Goal: Task Accomplishment & Management: Manage account settings

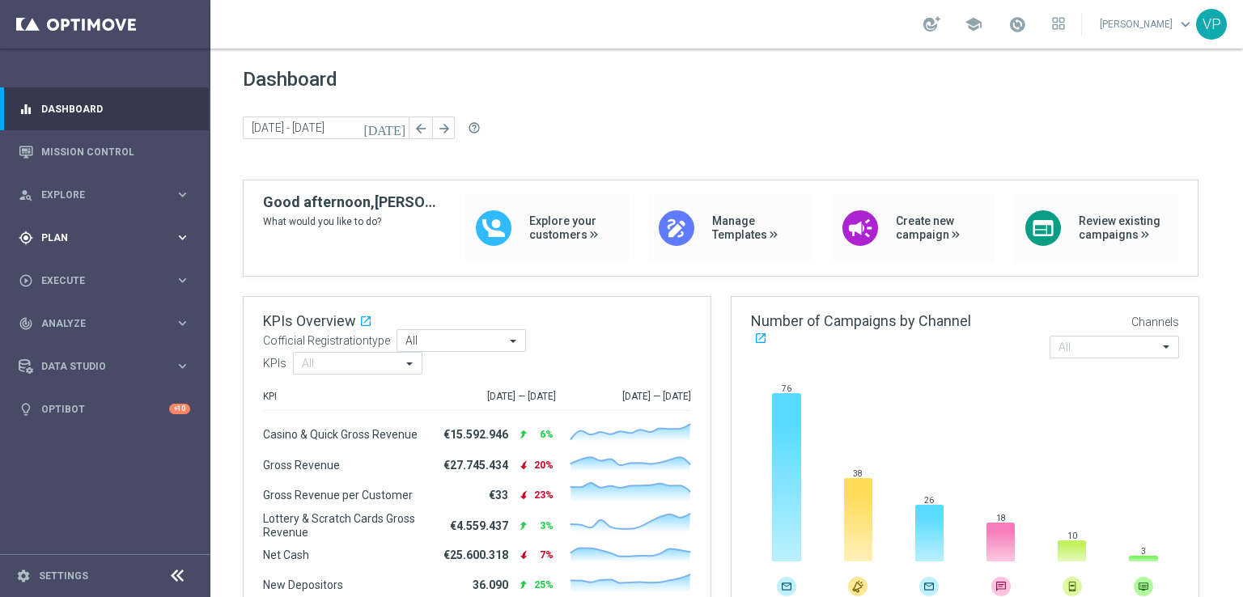
click at [94, 233] on span "Plan" at bounding box center [108, 238] width 134 height 10
click at [65, 318] on span "Templates" at bounding box center [101, 320] width 116 height 10
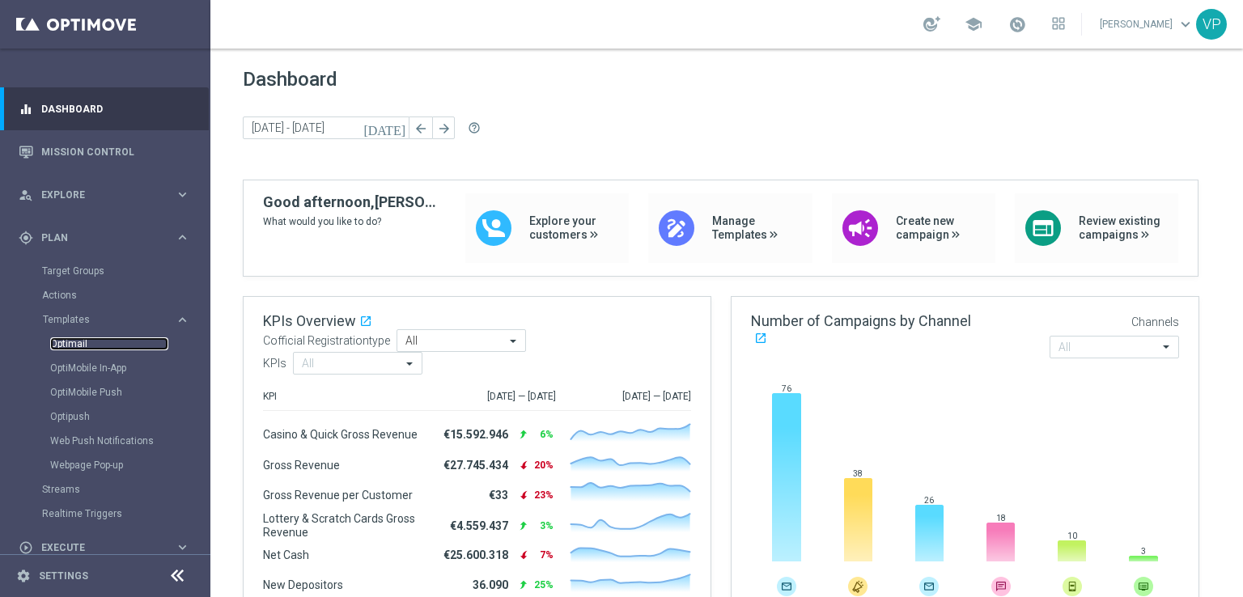
click at [61, 347] on link "Optimail" at bounding box center [109, 343] width 118 height 13
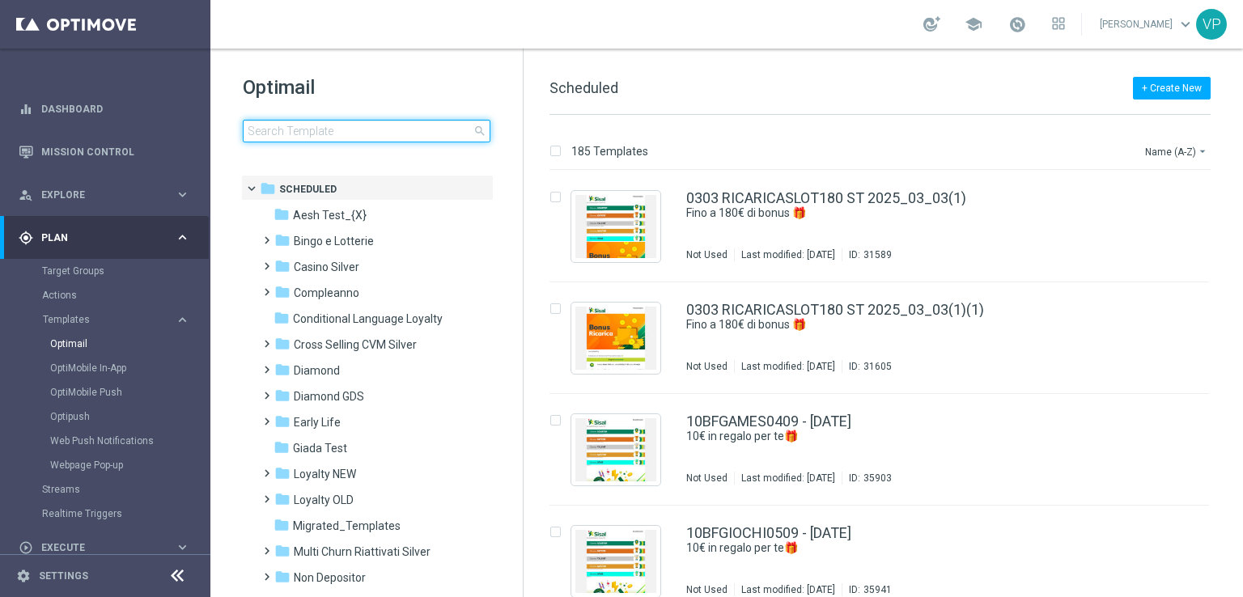
click at [418, 127] on input at bounding box center [367, 131] width 248 height 23
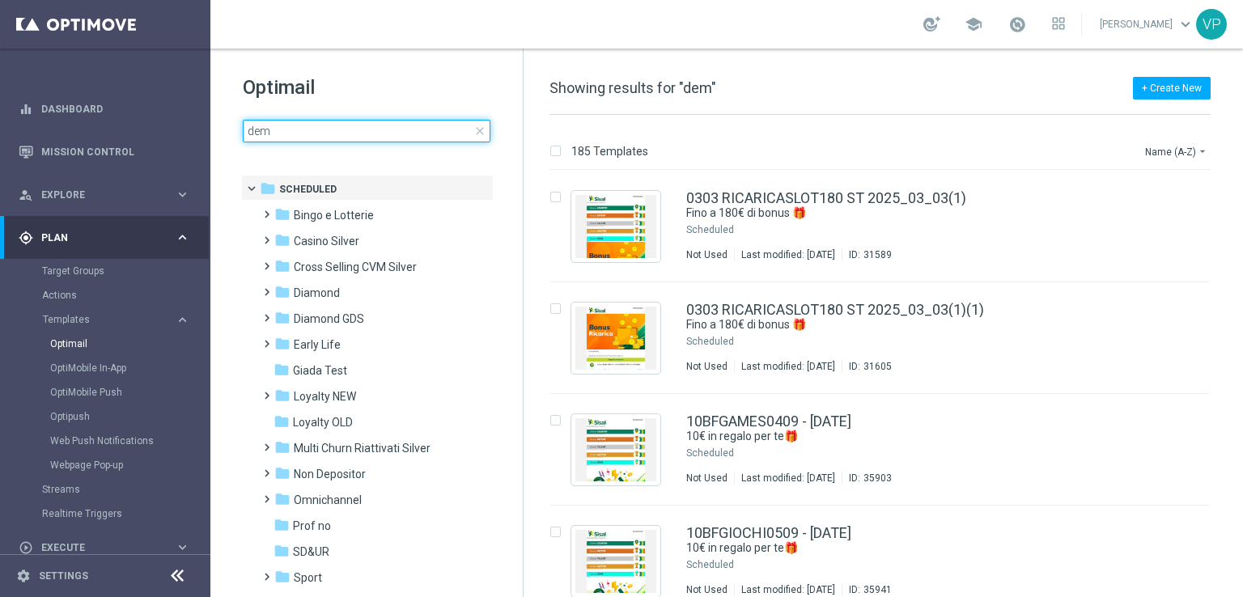
click at [418, 127] on input "dem" at bounding box center [367, 131] width 248 height 23
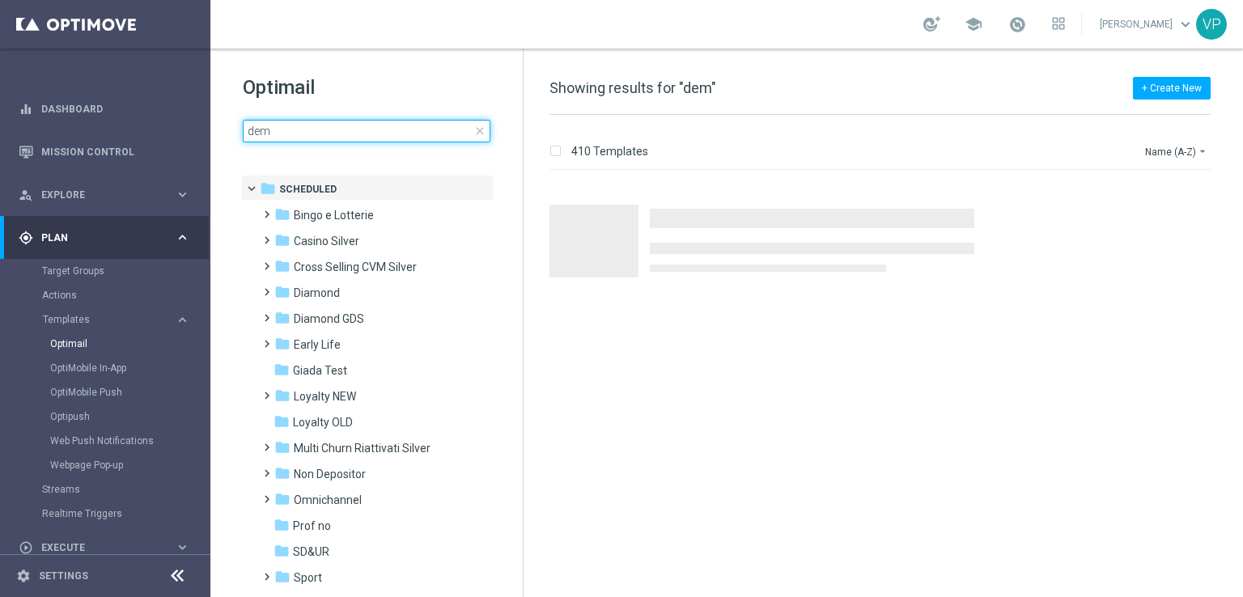
click at [418, 127] on input "dem" at bounding box center [367, 131] width 248 height 23
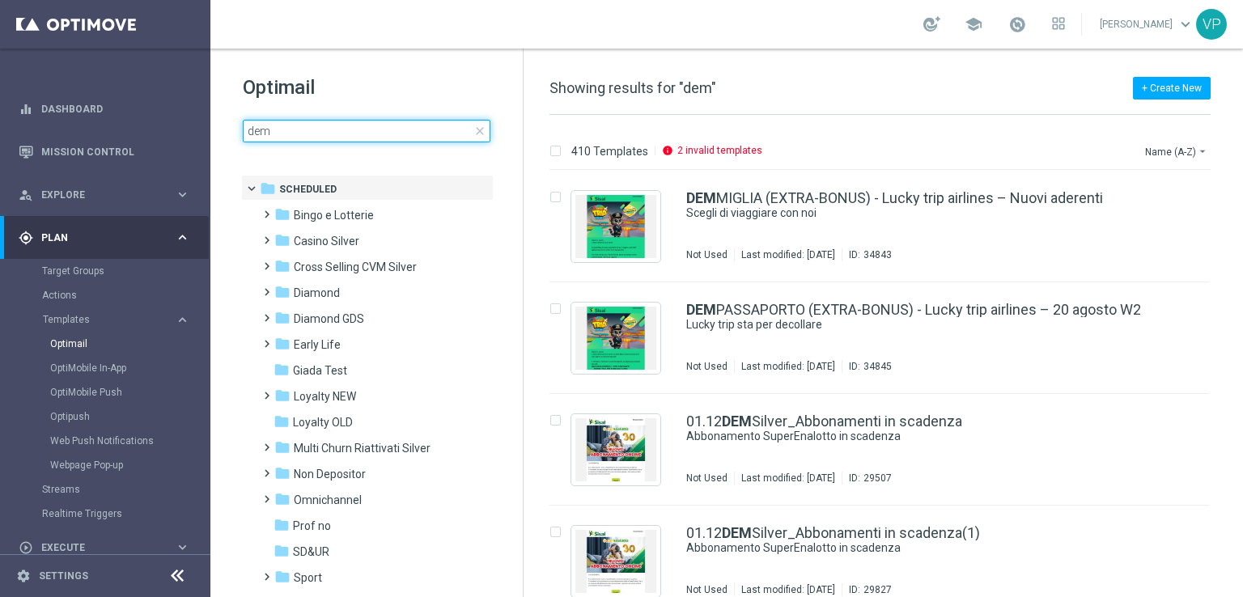
type input "i"
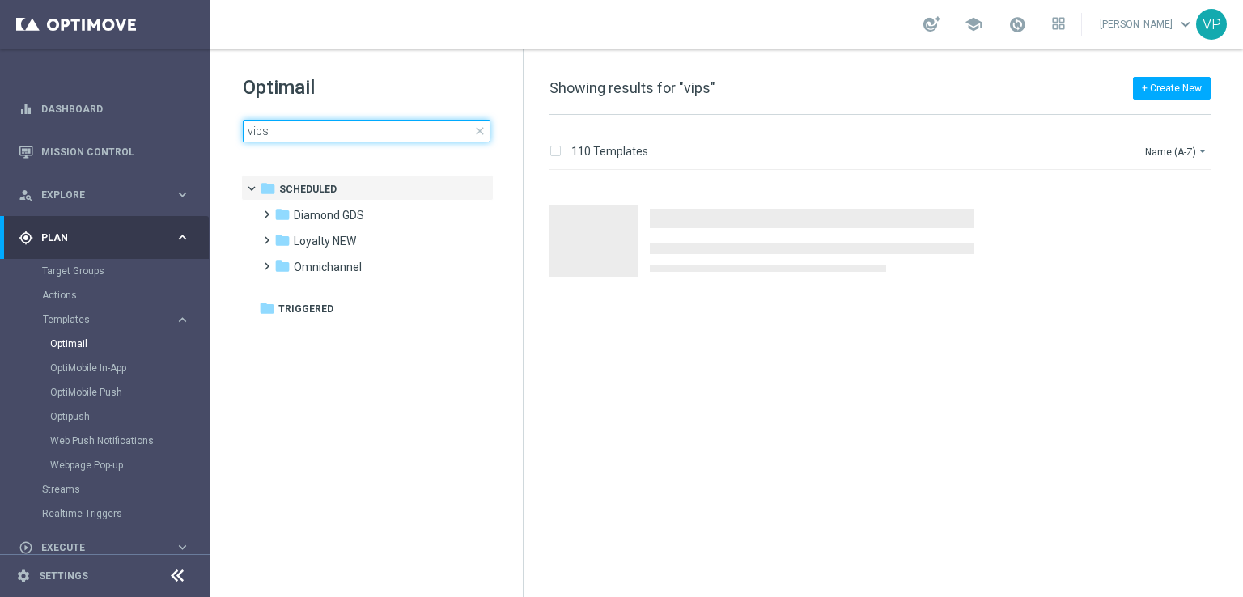
type input "vips"
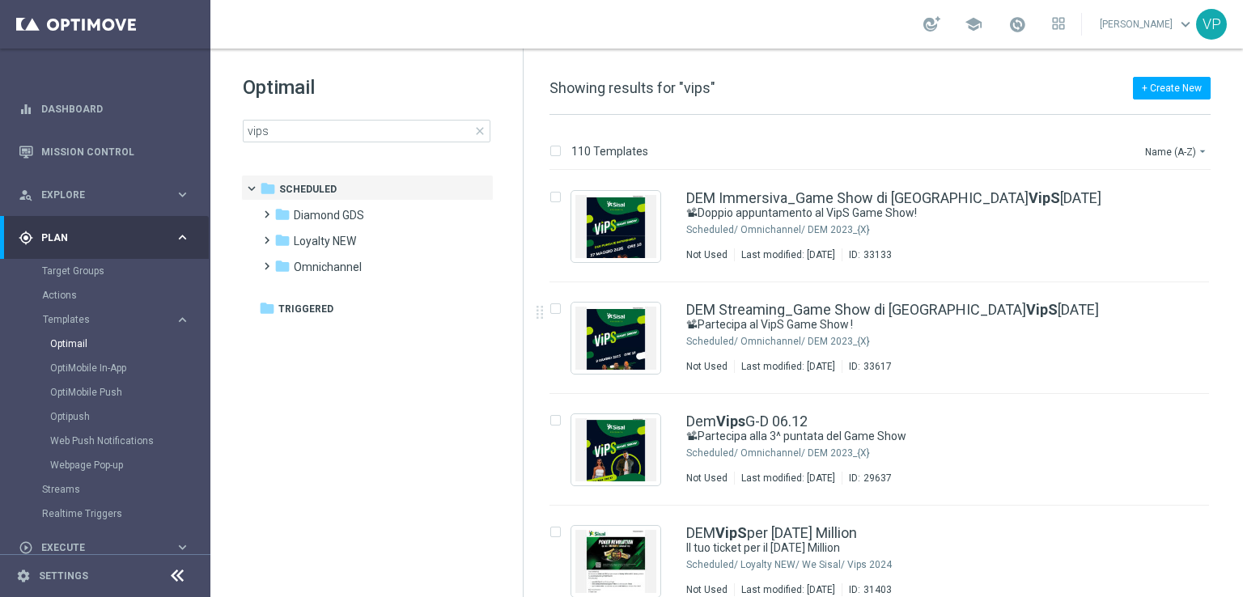
drag, startPoint x: 1241, startPoint y: 227, endPoint x: 1242, endPoint y: 253, distance: 25.9
click at [1242, 253] on div "110 Templates Name (A-Z) arrow_drop_down Drag here to set row groups Drag here …" at bounding box center [883, 356] width 719 height 482
drag, startPoint x: 1241, startPoint y: 213, endPoint x: 1242, endPoint y: 309, distance: 96.3
click at [1242, 309] on div "110 Templates Name (A-Z) arrow_drop_down Drag here to set row groups Drag here …" at bounding box center [883, 356] width 719 height 482
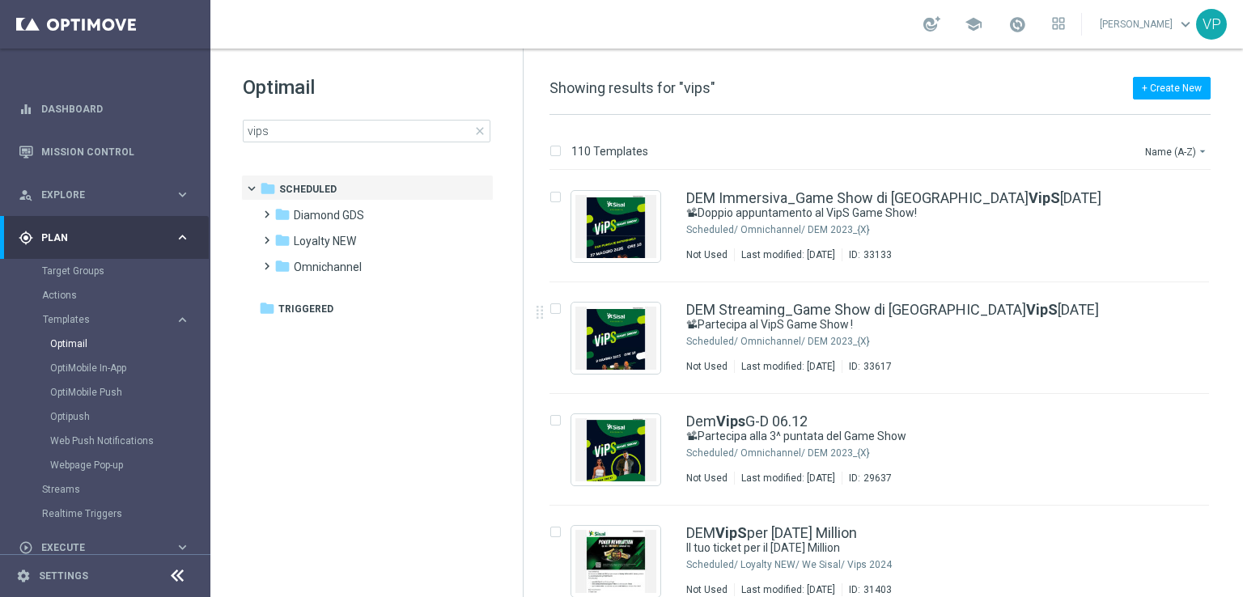
click at [1240, 321] on div "110 Templates Name (A-Z) arrow_drop_down Drag here to set row groups Drag here …" at bounding box center [883, 356] width 719 height 482
click at [71, 261] on div "Target Groups" at bounding box center [125, 271] width 167 height 24
click at [74, 265] on link "Target Groups" at bounding box center [105, 271] width 126 height 13
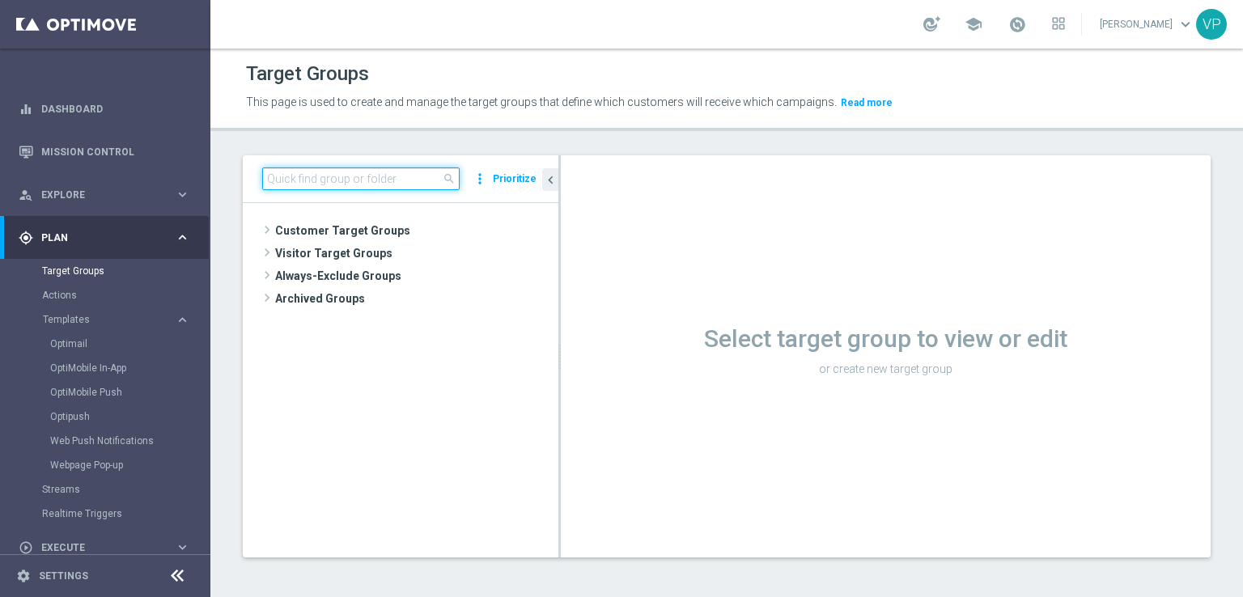
click at [390, 180] on input at bounding box center [360, 179] width 197 height 23
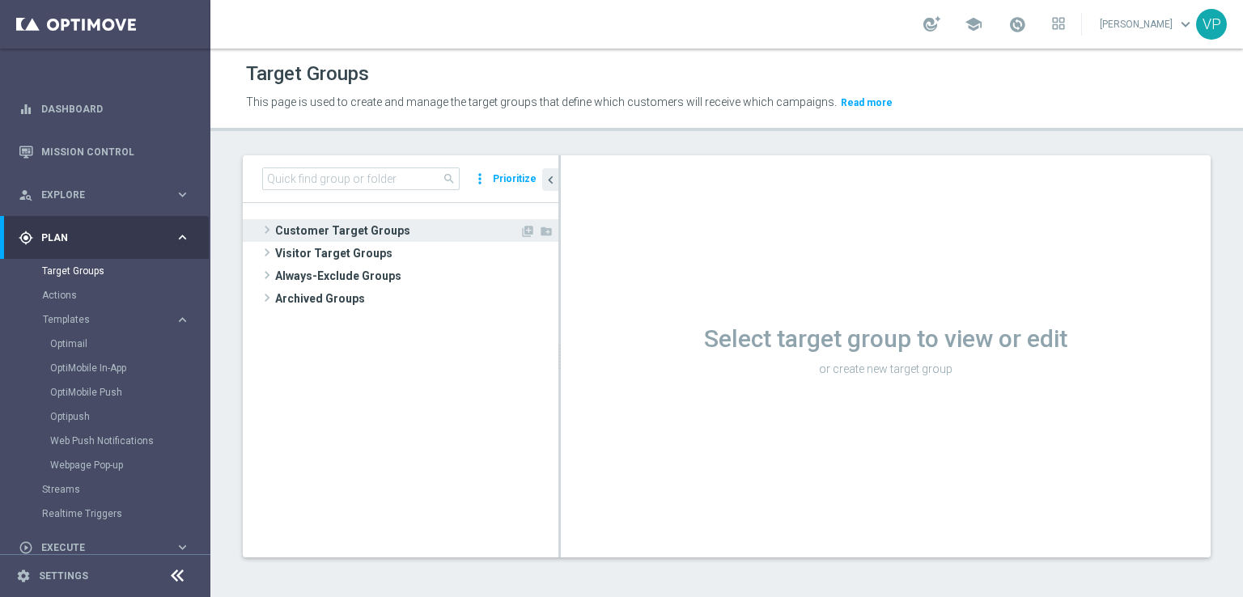
click at [294, 233] on span "Customer Target Groups" at bounding box center [397, 230] width 244 height 23
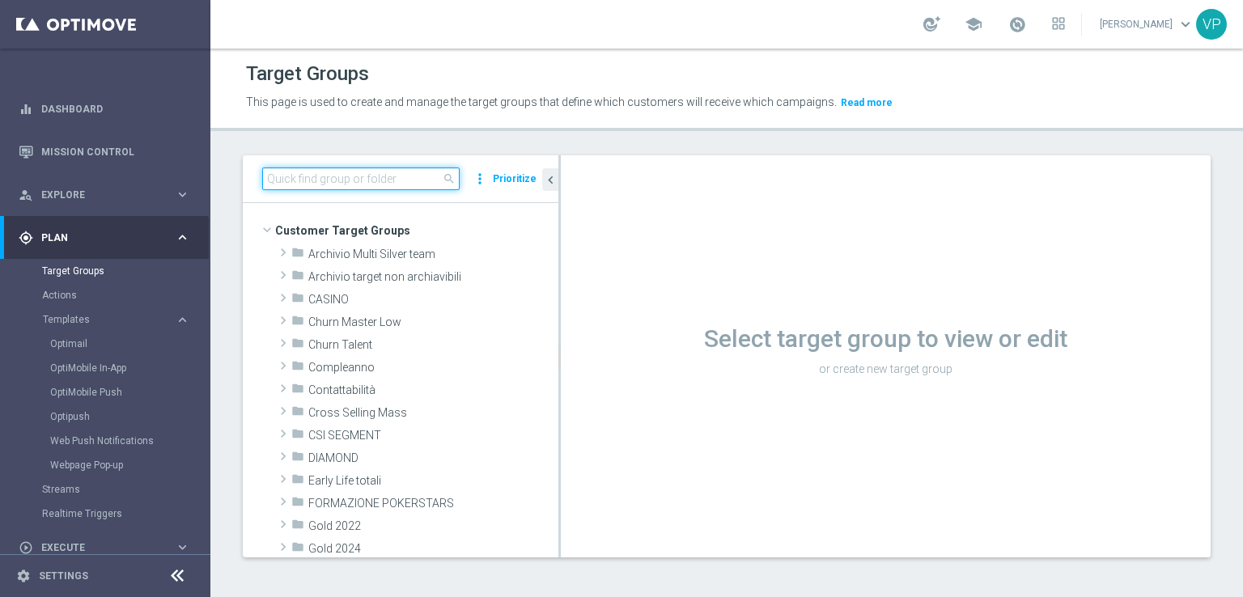
click at [356, 176] on input at bounding box center [360, 179] width 197 height 23
type input "m"
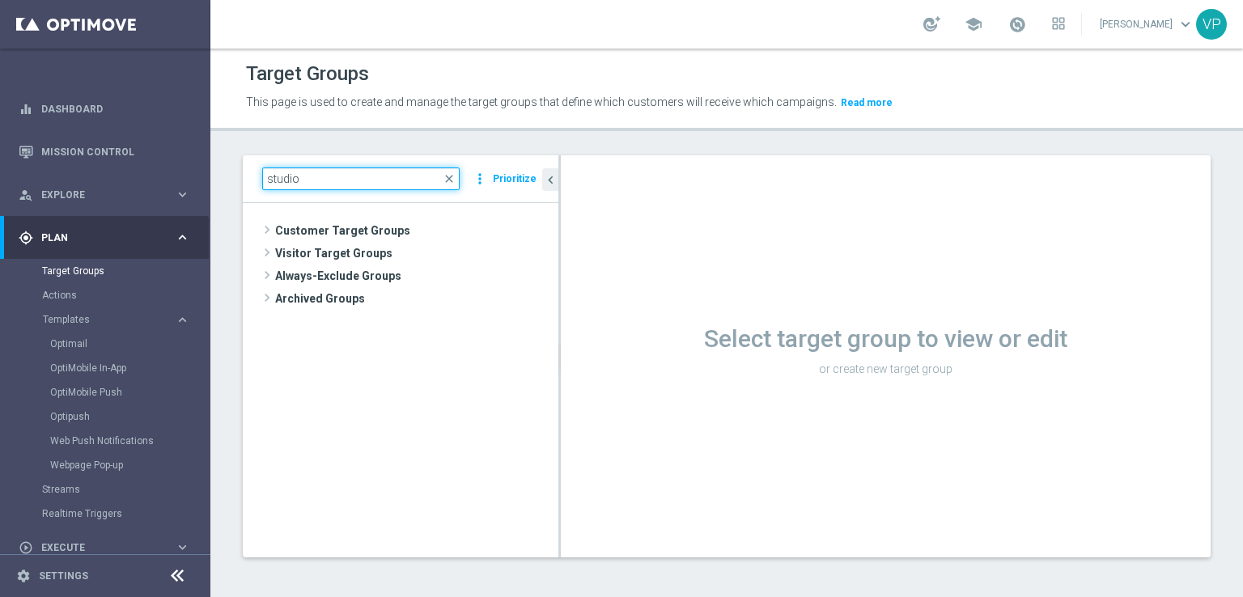
type input "studio"
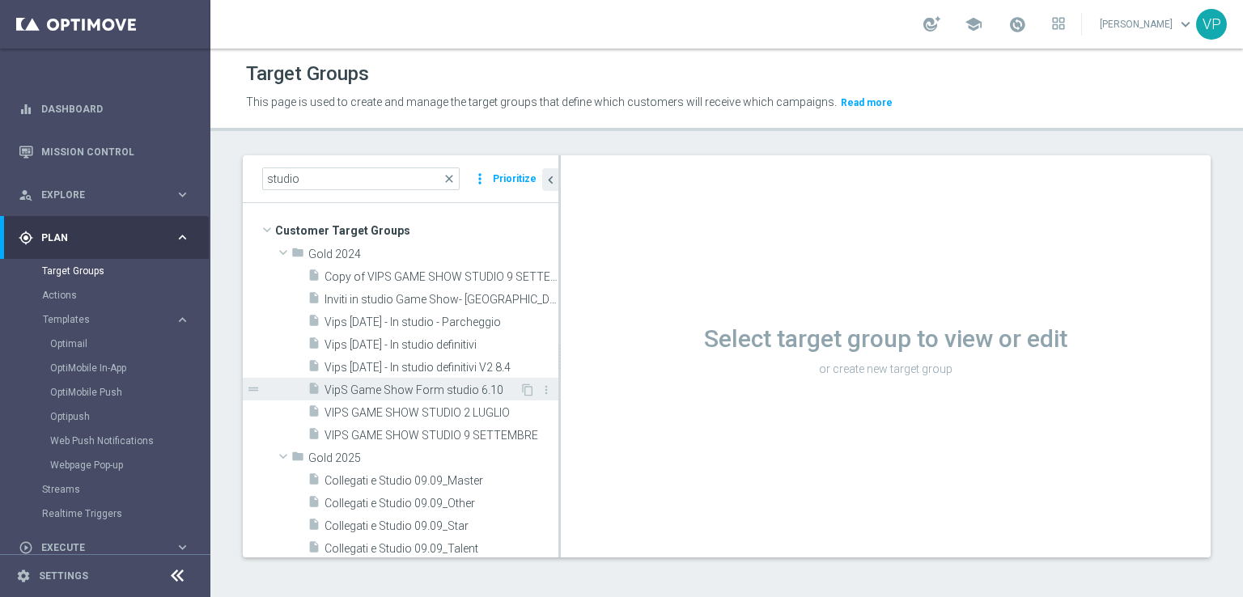
click at [472, 386] on span "VipS Game Show Form studio 6.10" at bounding box center [421, 391] width 195 height 14
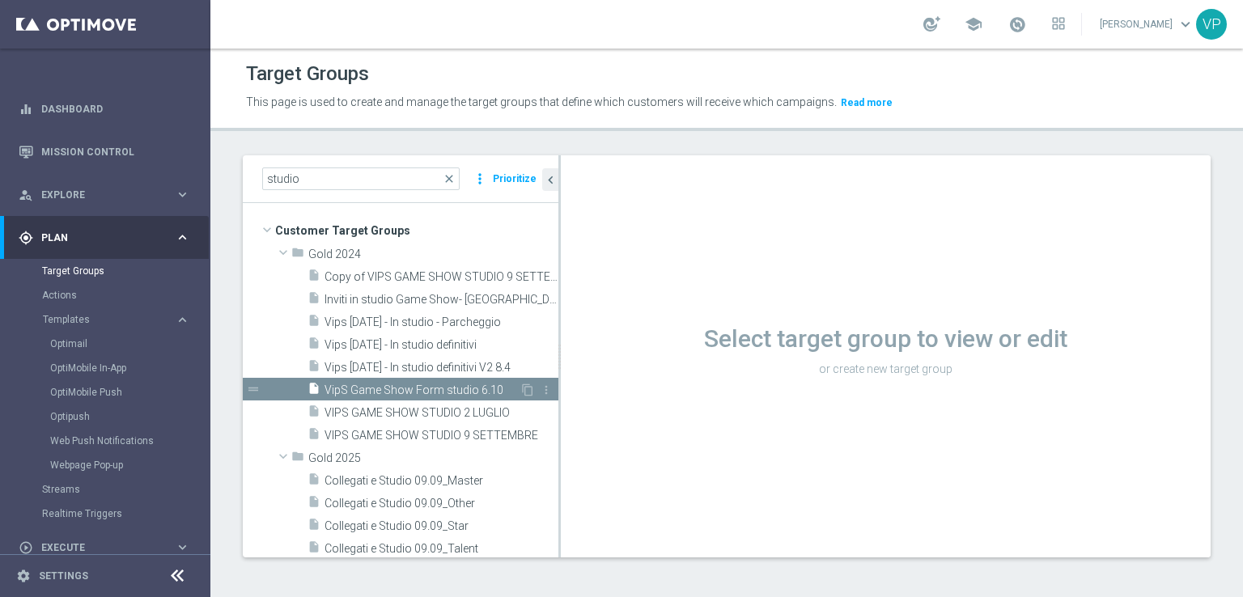
click at [453, 390] on span "VipS Game Show Form studio 6.10" at bounding box center [421, 391] width 195 height 14
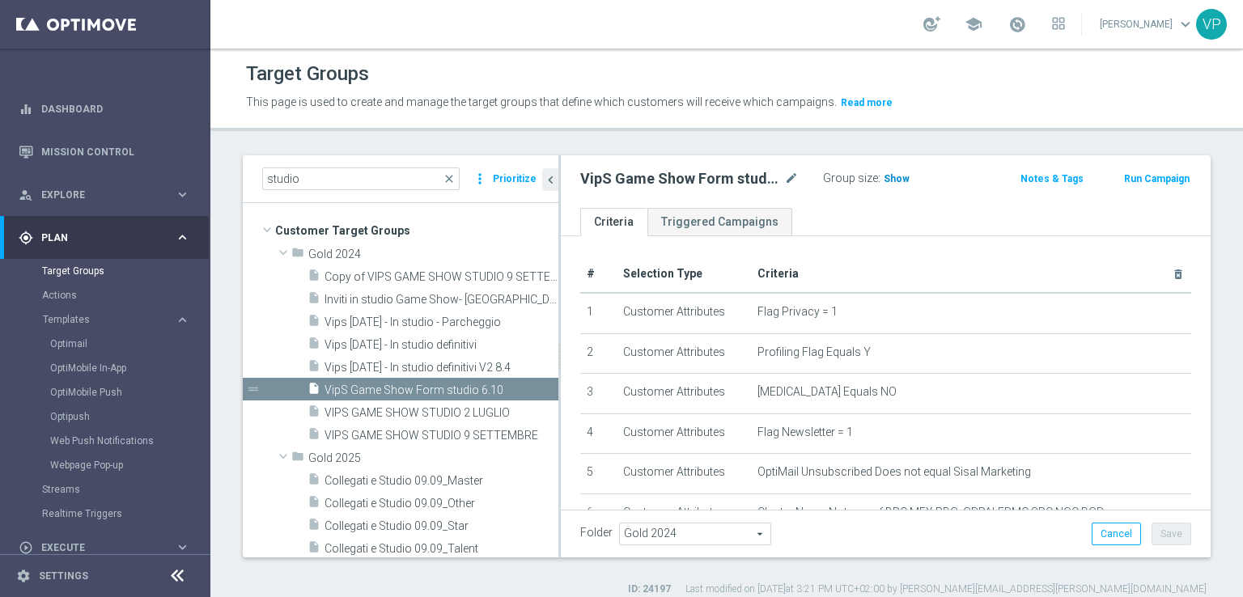
click at [903, 172] on h3 "Show" at bounding box center [896, 179] width 29 height 18
click at [903, 179] on span "2,608" at bounding box center [898, 180] width 28 height 15
click at [74, 338] on link "Optimail" at bounding box center [109, 343] width 118 height 13
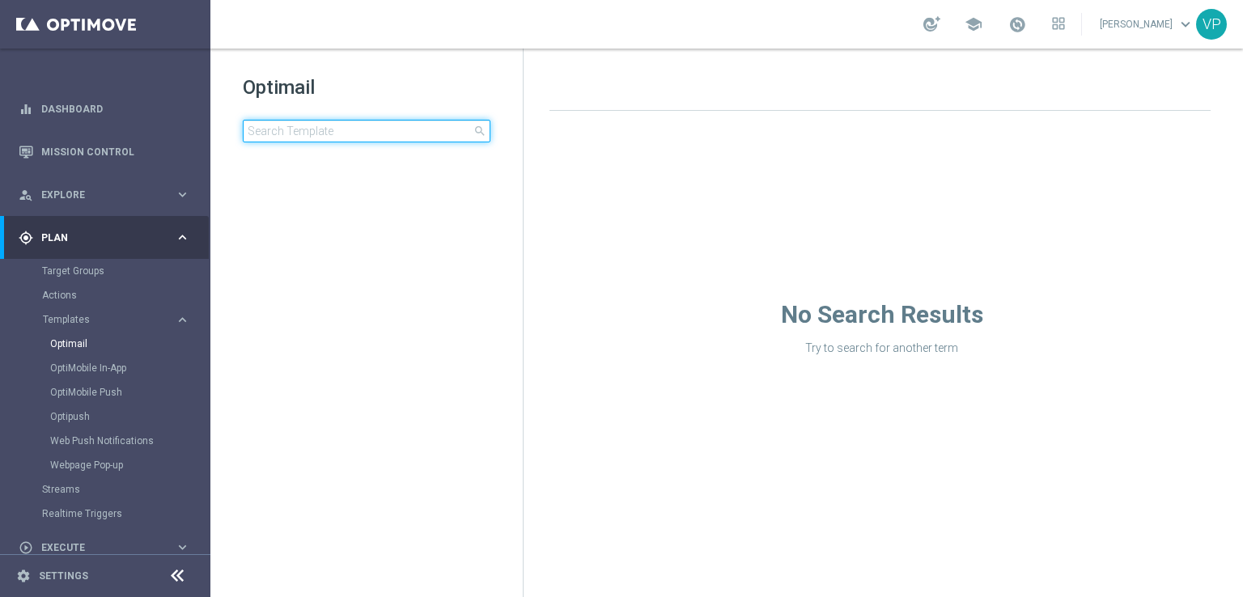
click at [355, 133] on input at bounding box center [367, 131] width 248 height 23
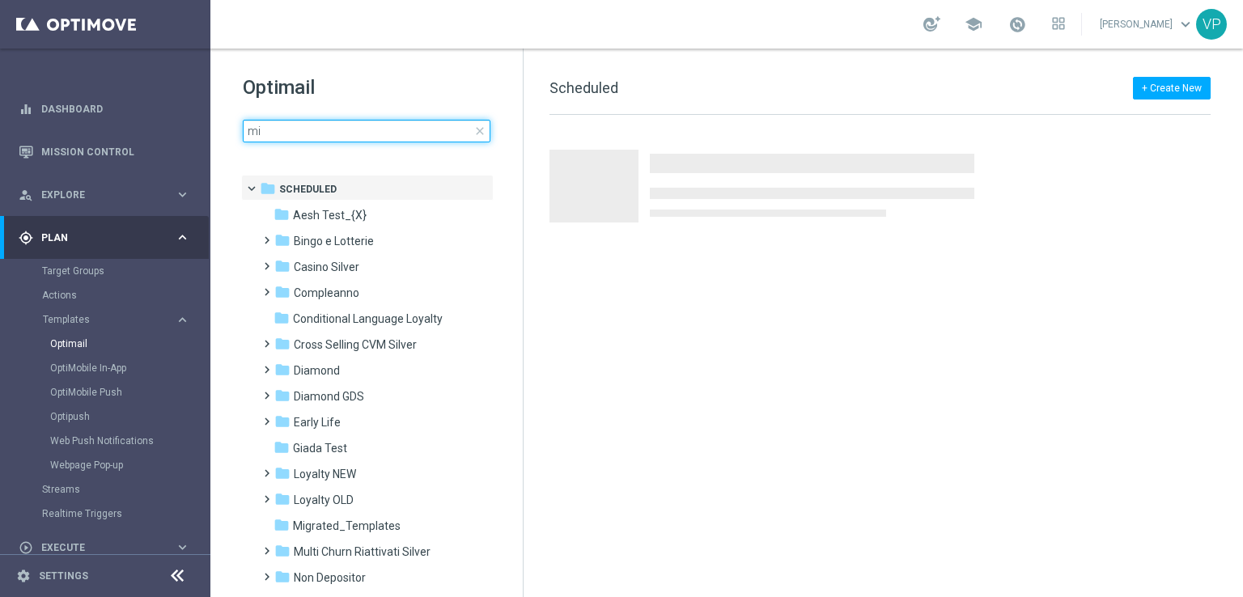
type input "m"
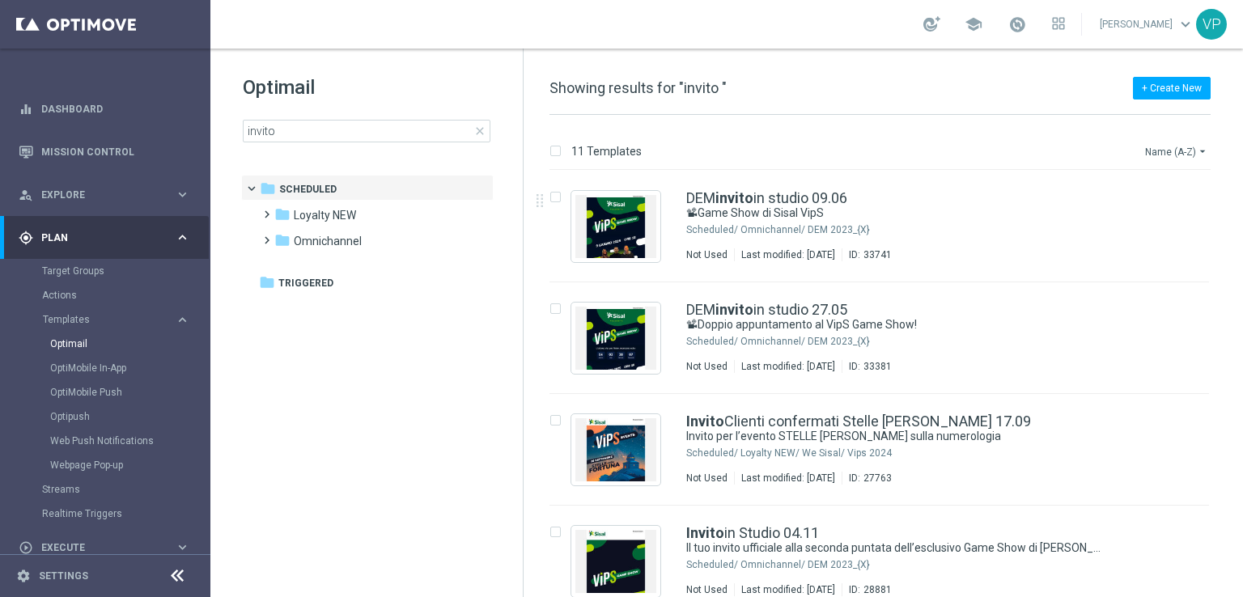
click at [1197, 151] on icon "arrow_drop_down" at bounding box center [1202, 151] width 13 height 13
click at [1153, 224] on span "Date Modified (Newest)" at bounding box center [1148, 223] width 108 height 11
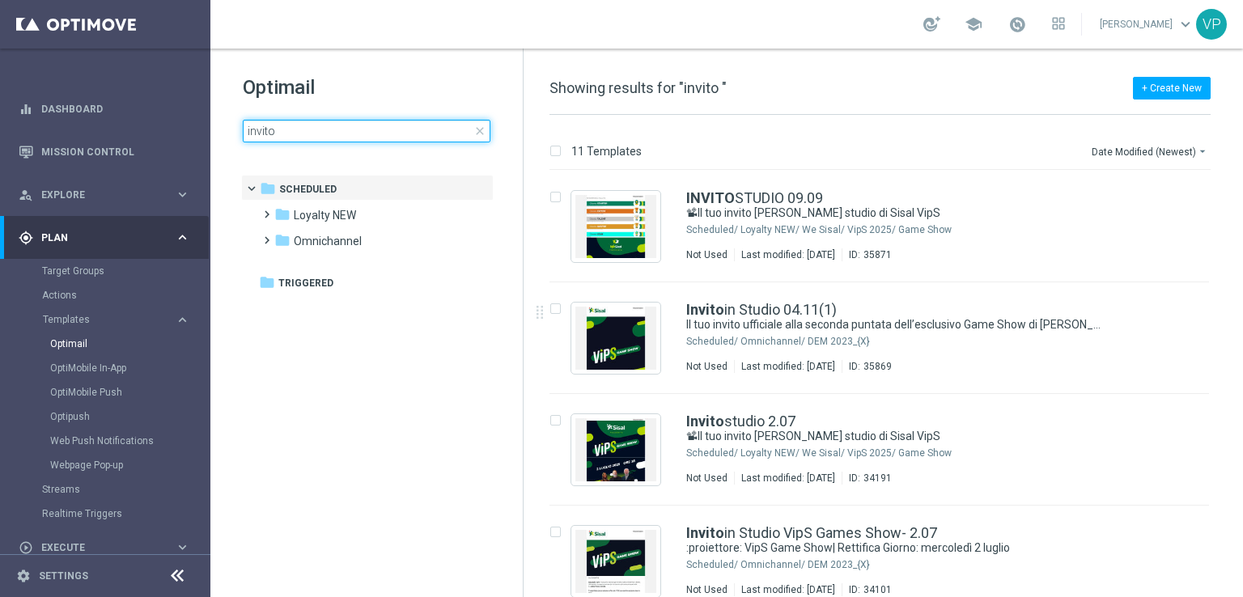
click at [349, 138] on input "invito" at bounding box center [367, 131] width 248 height 23
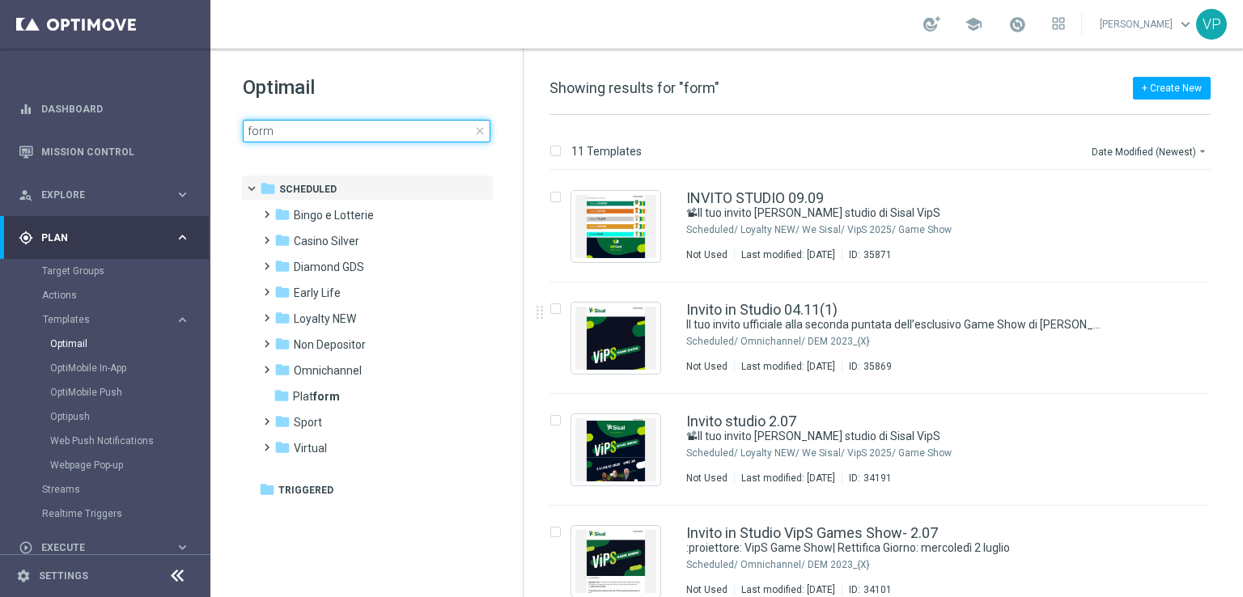
type input "form"
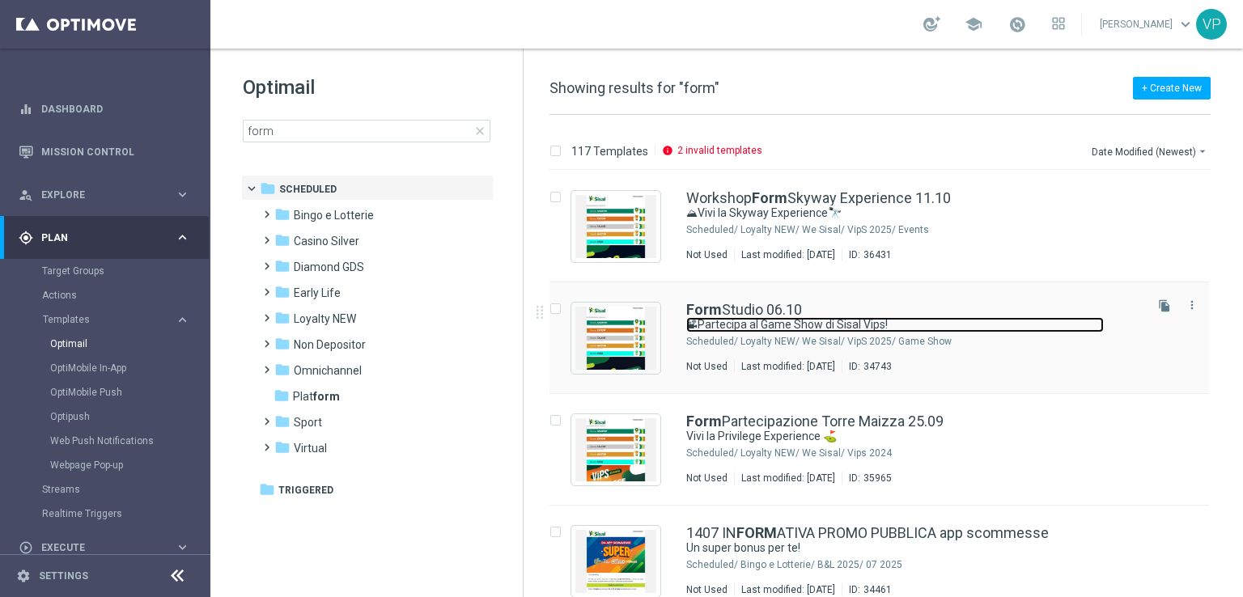
click at [1020, 330] on link "📽Partecipa al Game Show di Sisal Vips!" at bounding box center [895, 324] width 418 height 15
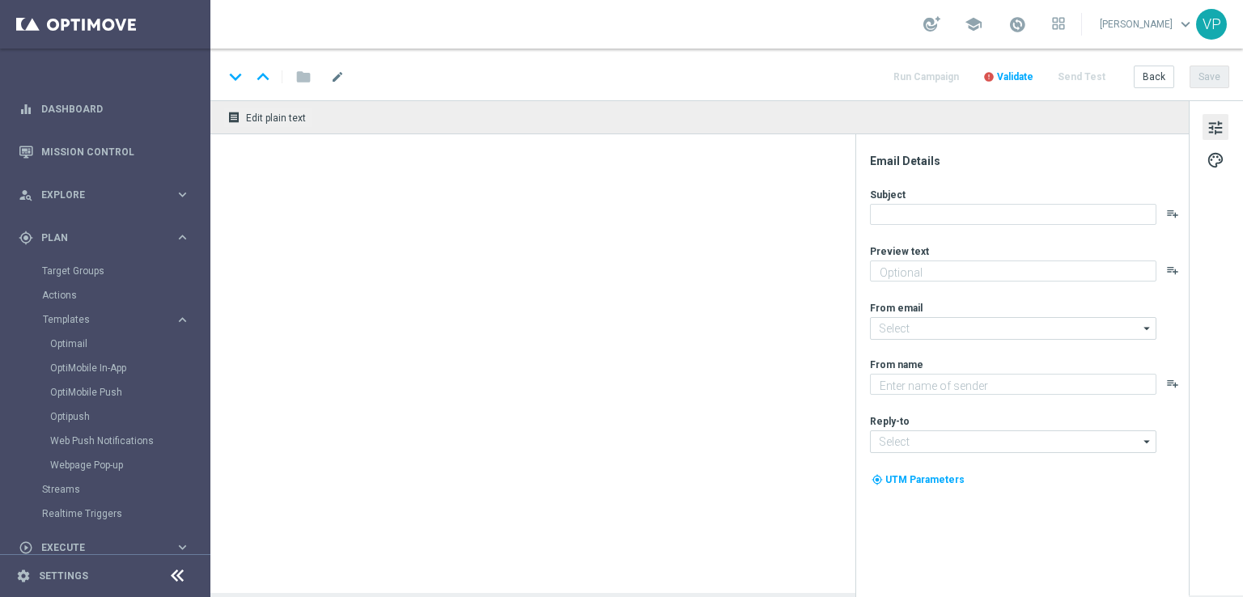
type textarea "Ti aspettiamo in studio a [GEOGRAPHIC_DATA]"
type input "[EMAIL_ADDRESS][DOMAIN_NAME]"
type textarea "Sisal"
type input "[EMAIL_ADDRESS][DOMAIN_NAME]"
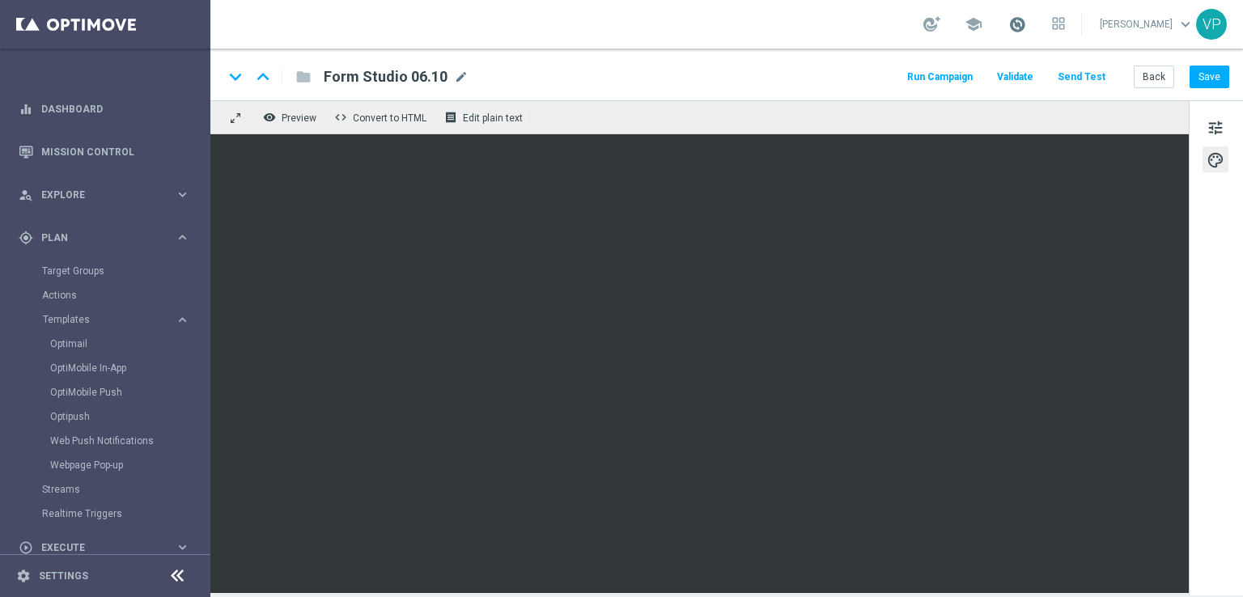
click at [1026, 23] on span at bounding box center [1017, 24] width 18 height 18
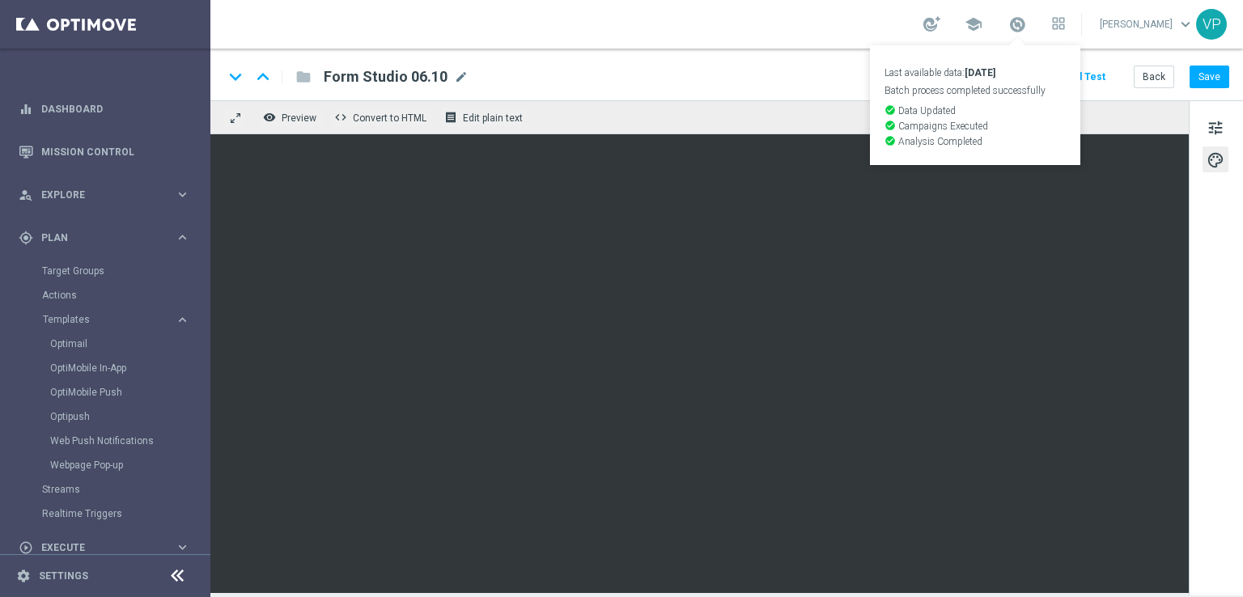
click at [1117, 121] on div "remove_red_eye Preview code Convert to HTML receipt Edit plain text" at bounding box center [699, 117] width 978 height 34
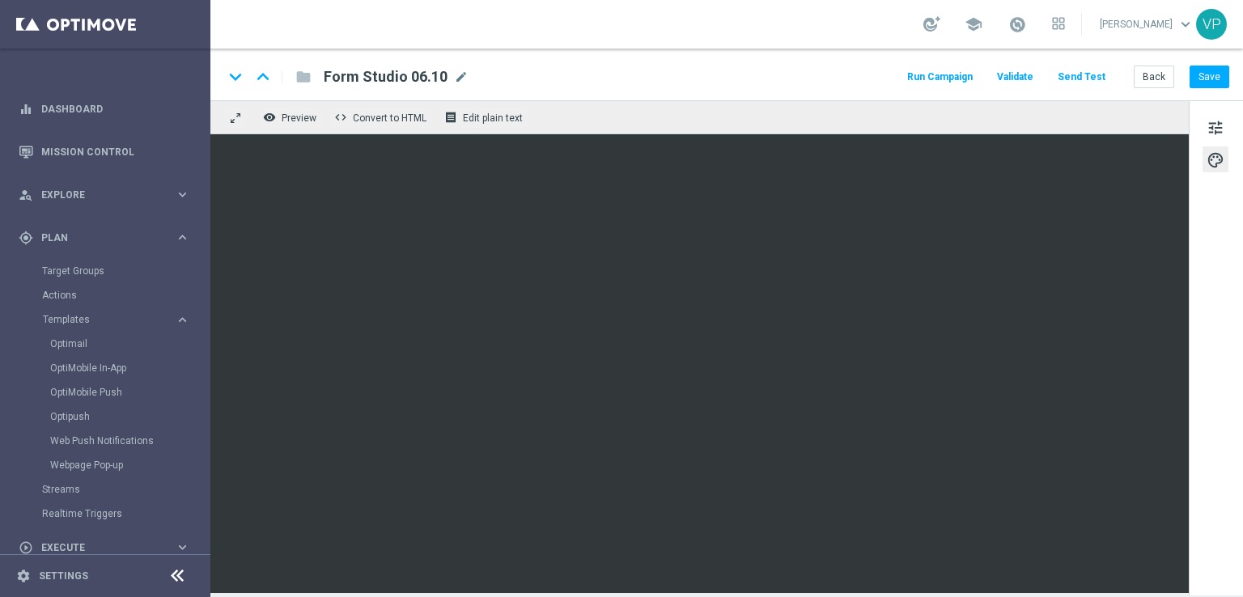
click at [1092, 76] on button "Send Test" at bounding box center [1081, 77] width 53 height 22
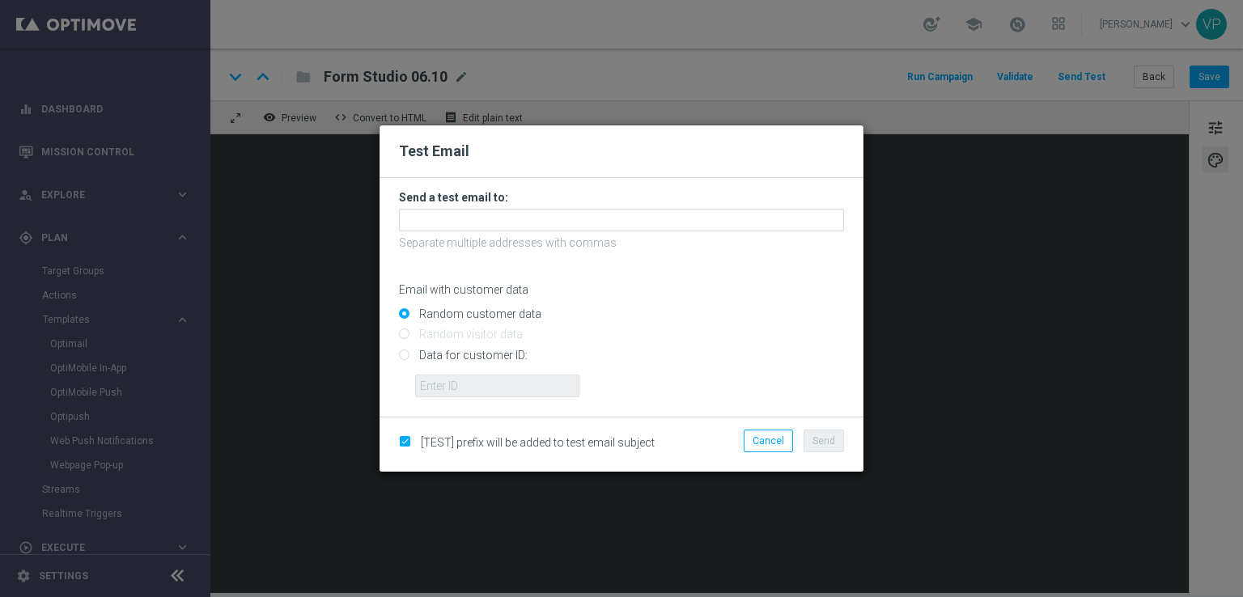
click at [459, 357] on input "Data for customer ID:" at bounding box center [621, 361] width 445 height 23
radio input "true"
click at [482, 387] on input "text" at bounding box center [497, 386] width 164 height 23
click at [764, 447] on button "Cancel" at bounding box center [768, 441] width 49 height 23
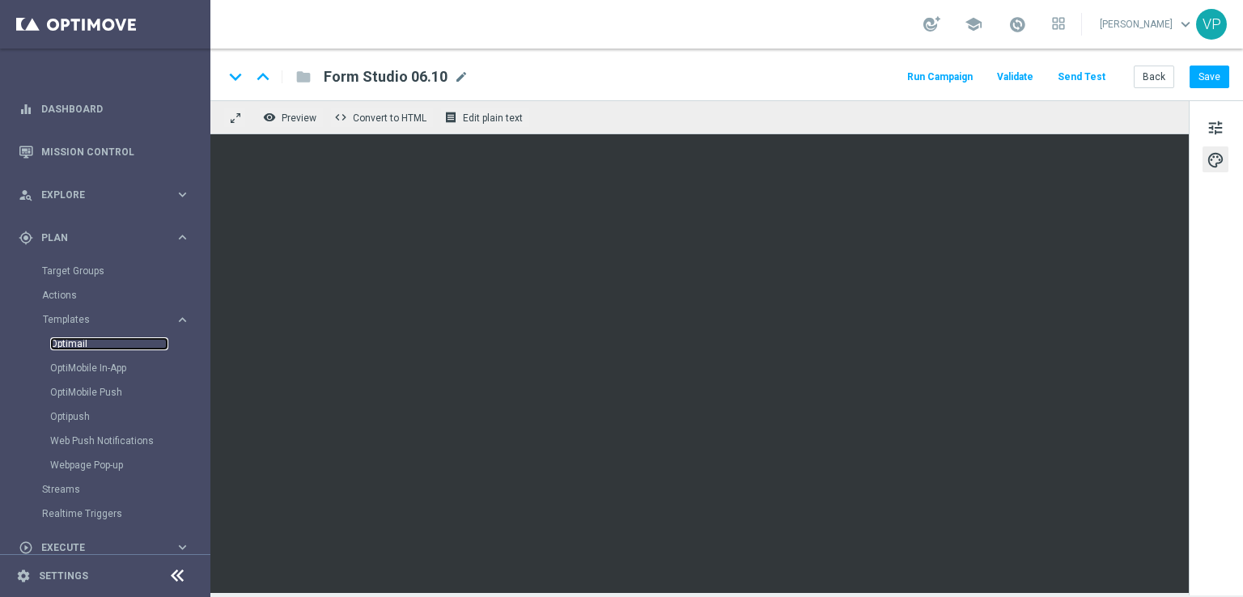
click at [74, 340] on link "Optimail" at bounding box center [109, 343] width 118 height 13
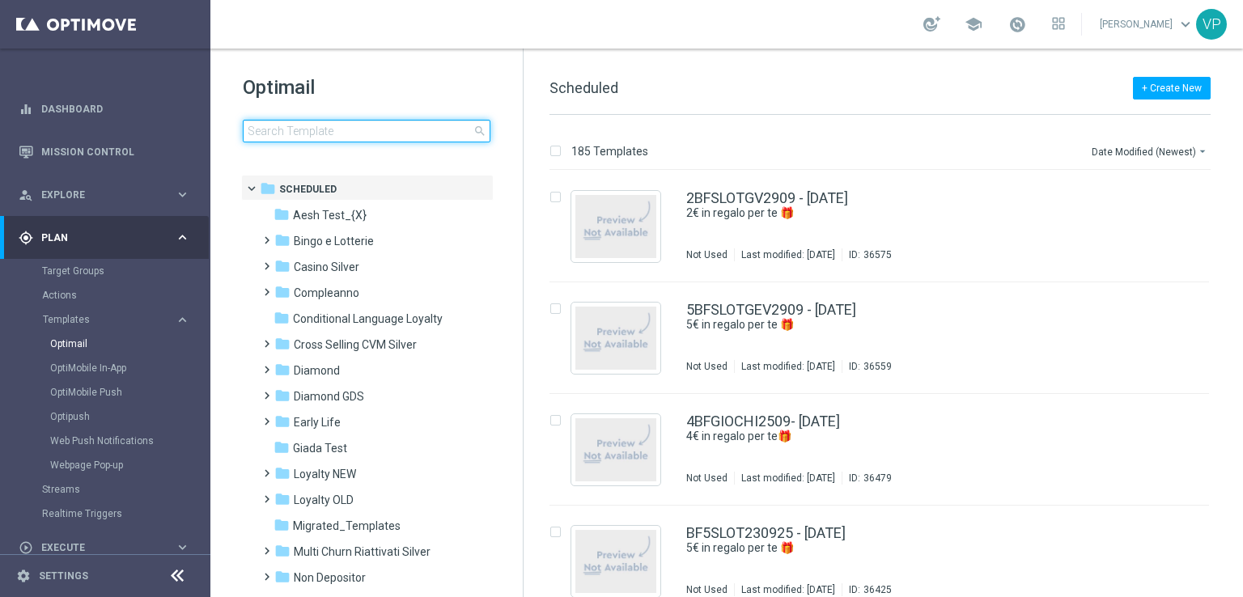
click at [385, 134] on input at bounding box center [367, 131] width 248 height 23
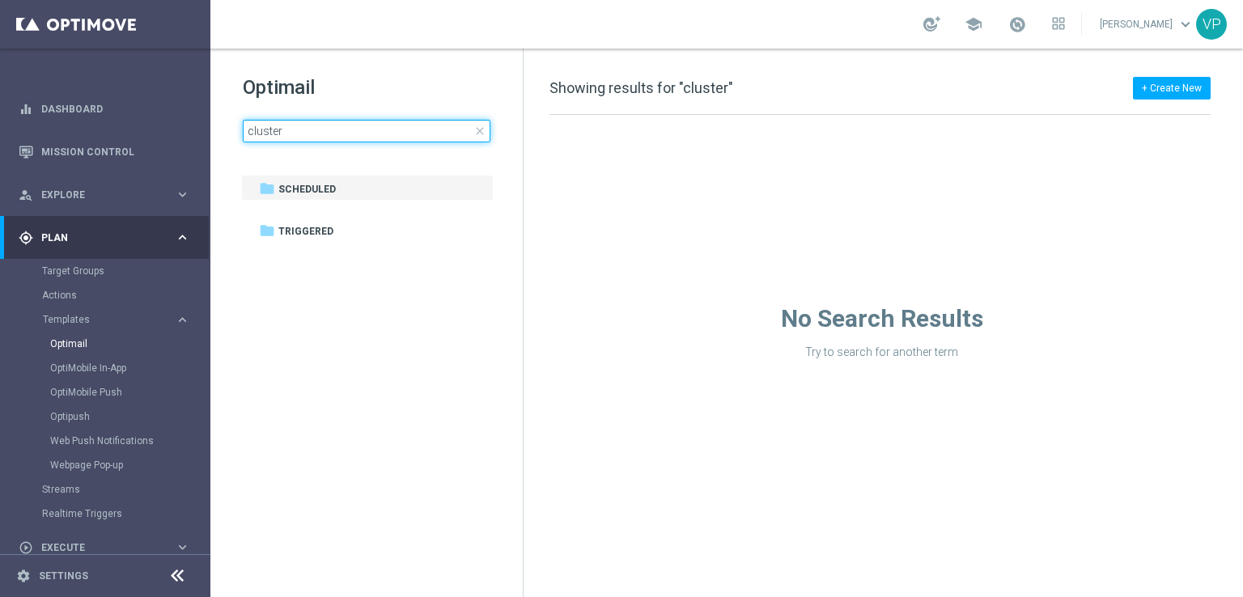
type input "cluster"
click at [415, 129] on input "cluster" at bounding box center [367, 131] width 248 height 23
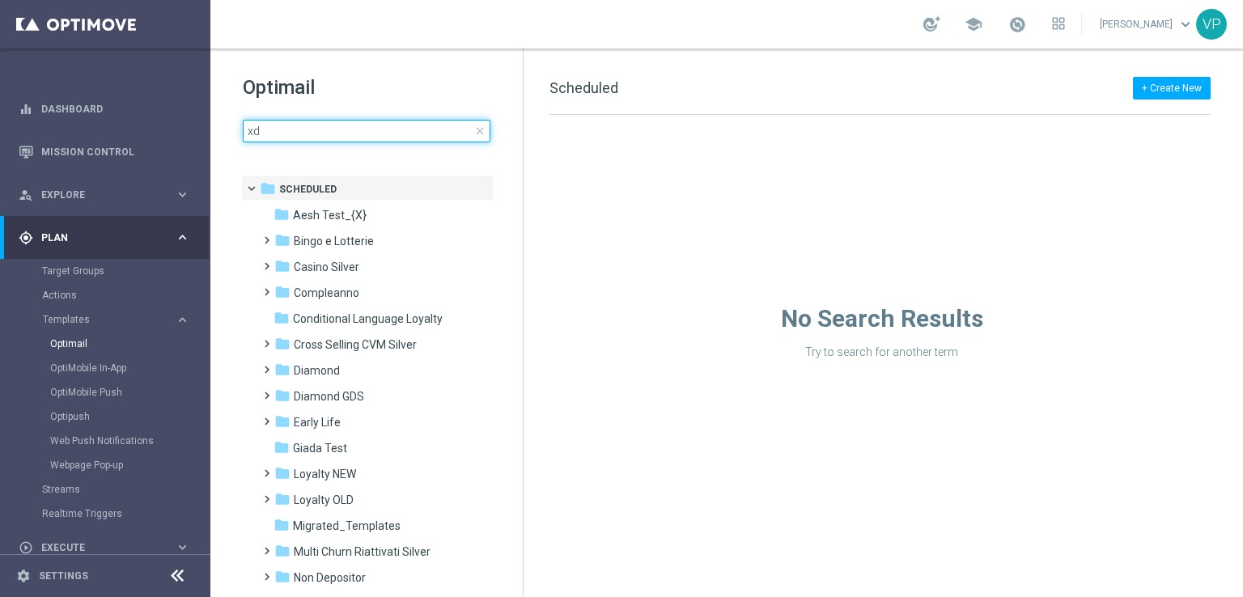
type input "x"
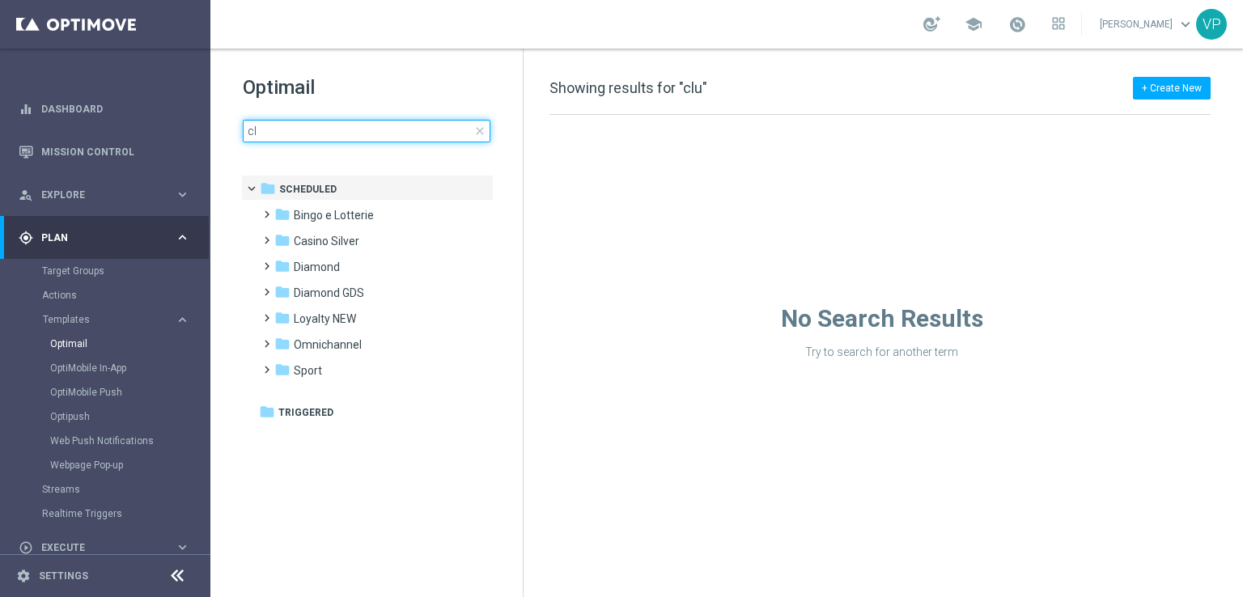
type input "c"
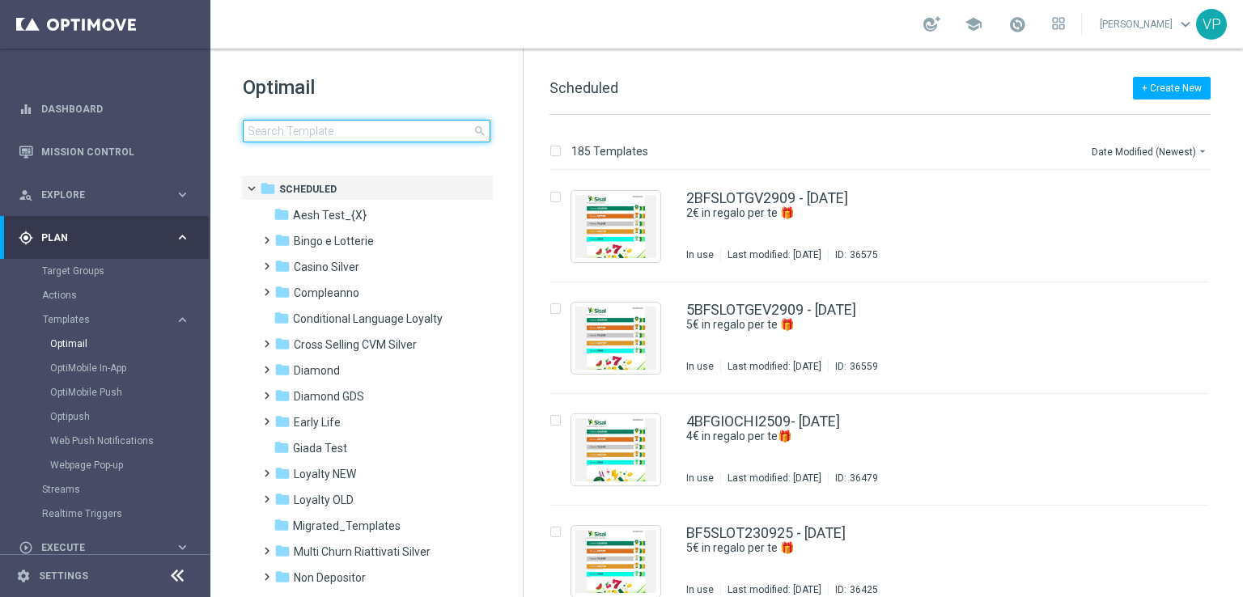
type input "c"
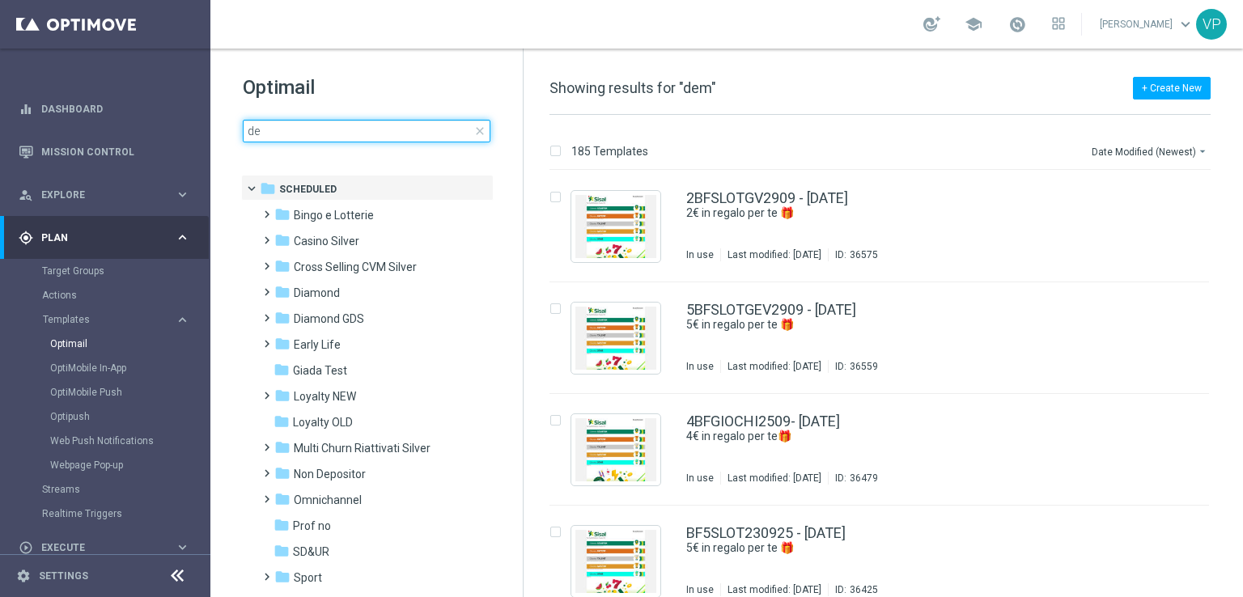
type input "d"
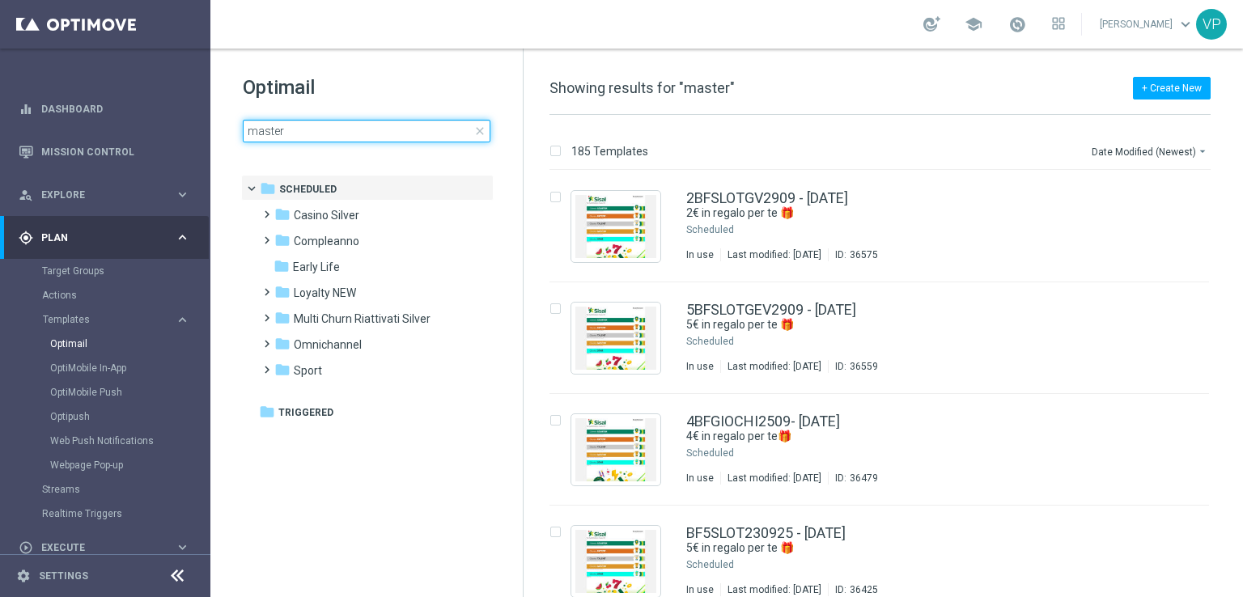
type input "master"
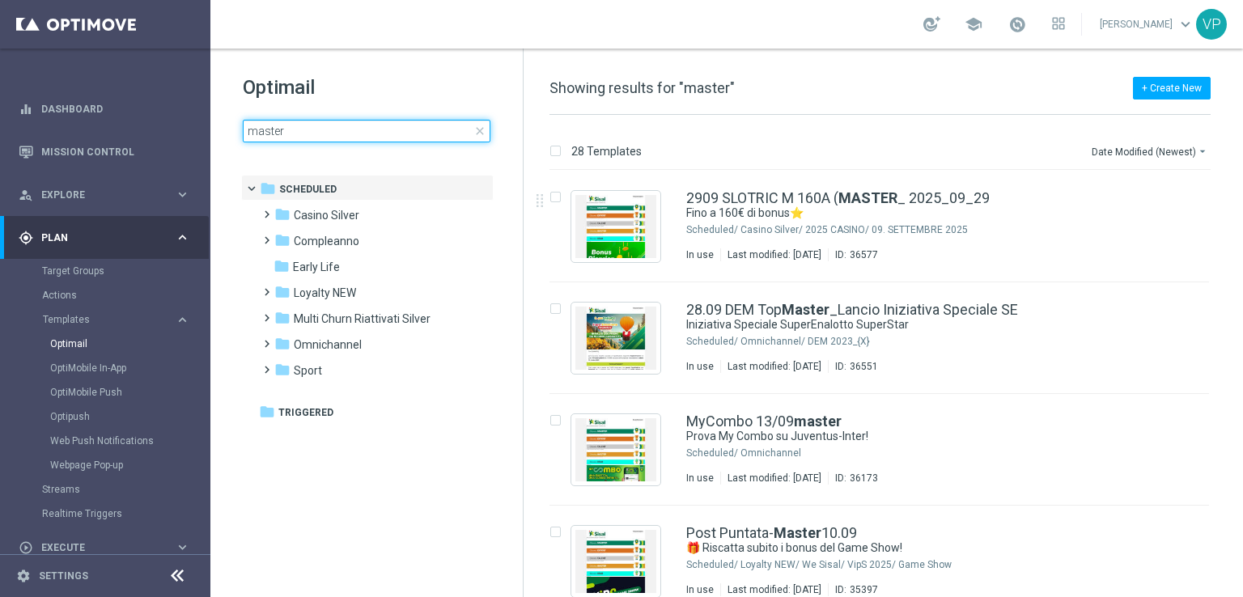
click at [406, 126] on input "master" at bounding box center [367, 131] width 248 height 23
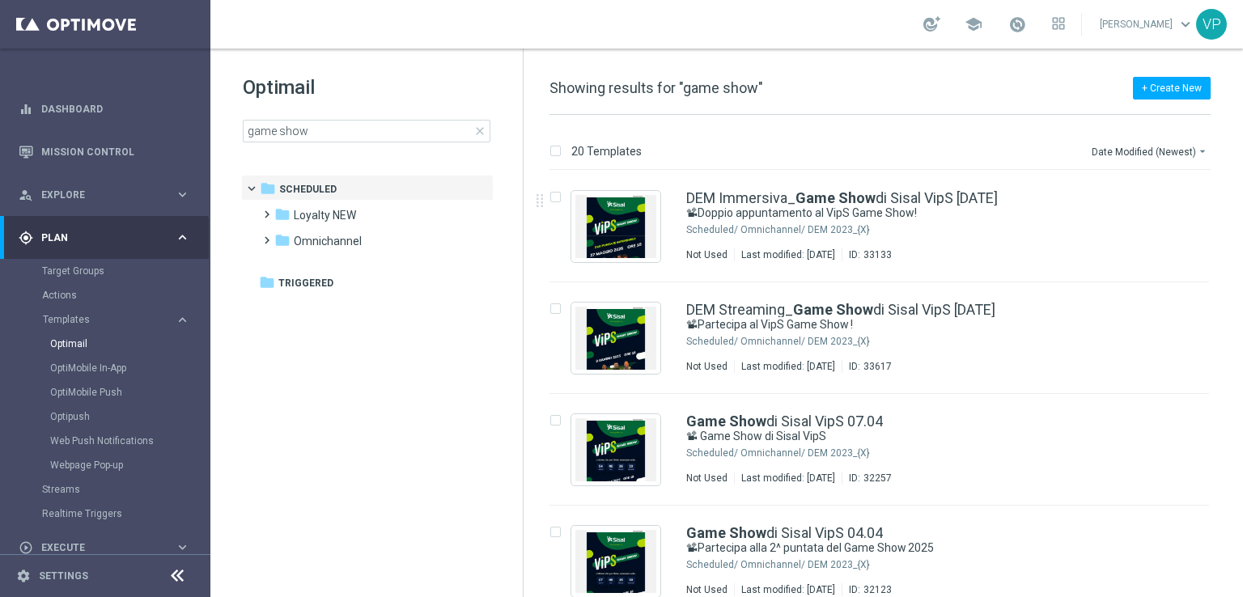
click at [295, 146] on div "Optimail game show close folder 1 Folder folder Scheduled more_vert folder Loya…" at bounding box center [366, 149] width 312 height 201
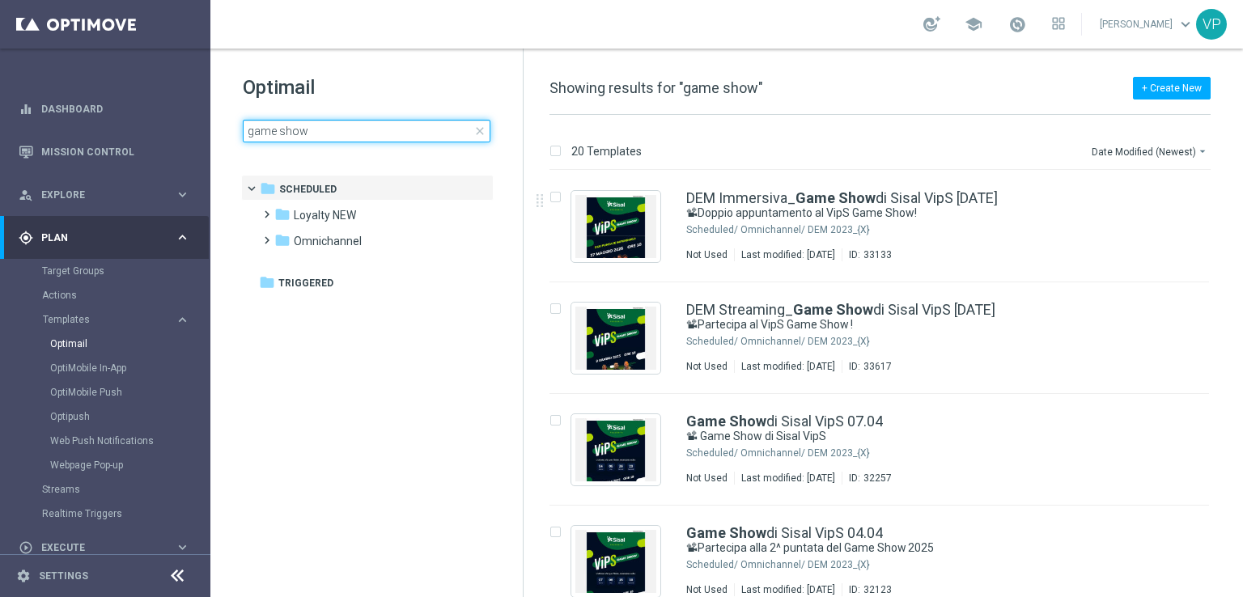
click at [301, 138] on input "game show" at bounding box center [367, 131] width 248 height 23
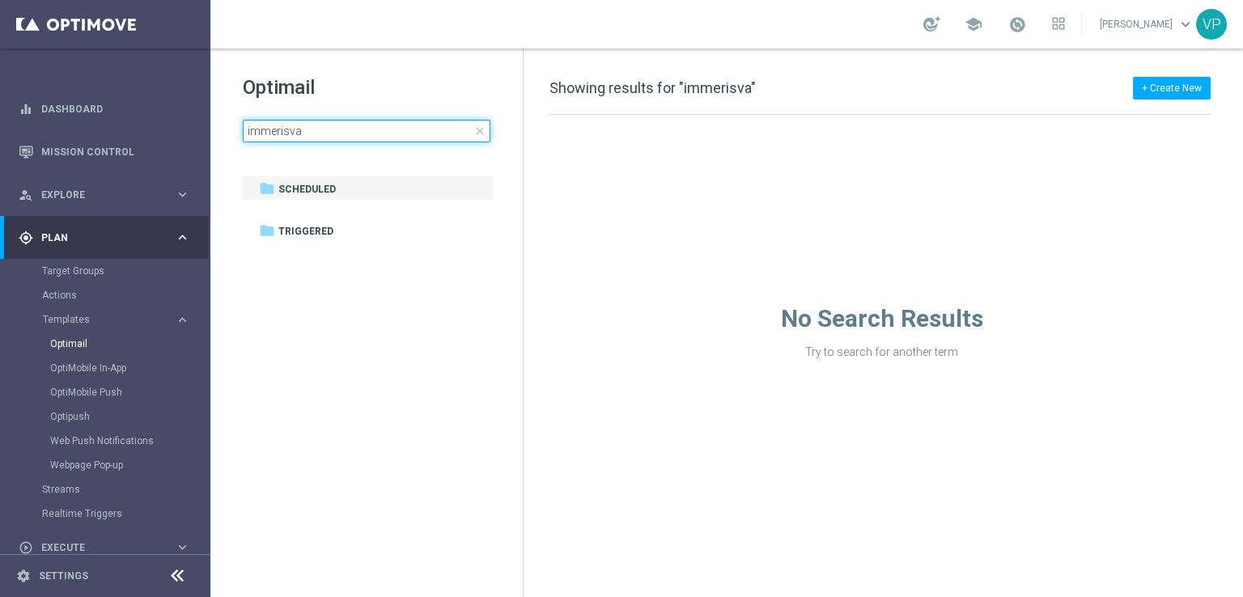
click at [388, 133] on input "immerisva" at bounding box center [367, 131] width 248 height 23
type input "o"
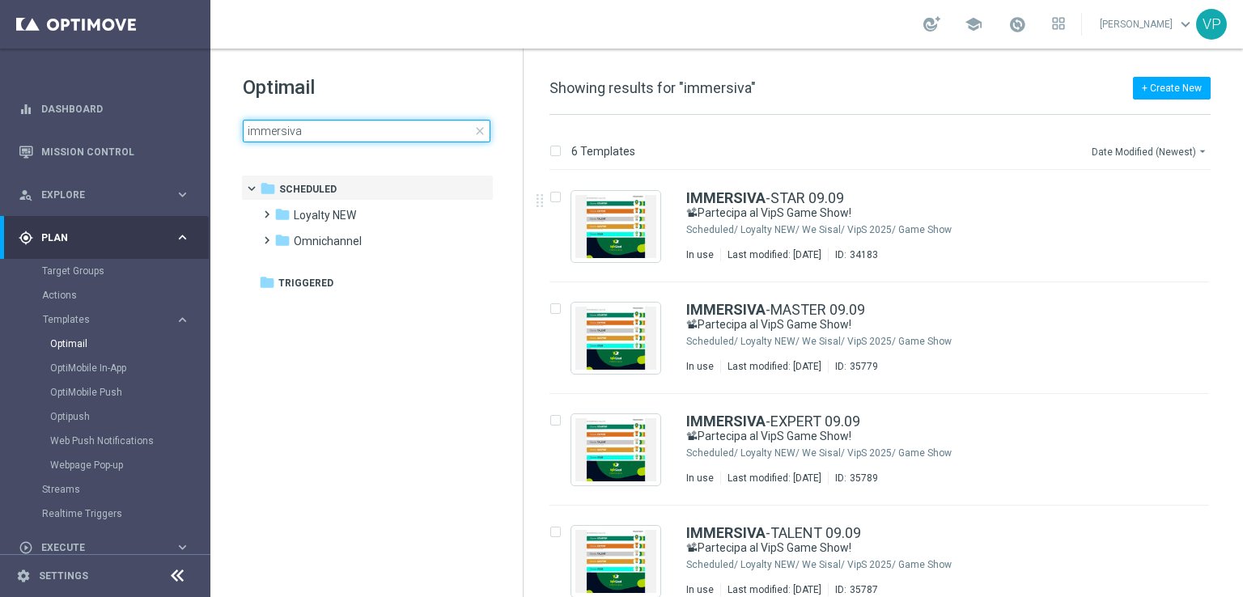
type input "immersiva"
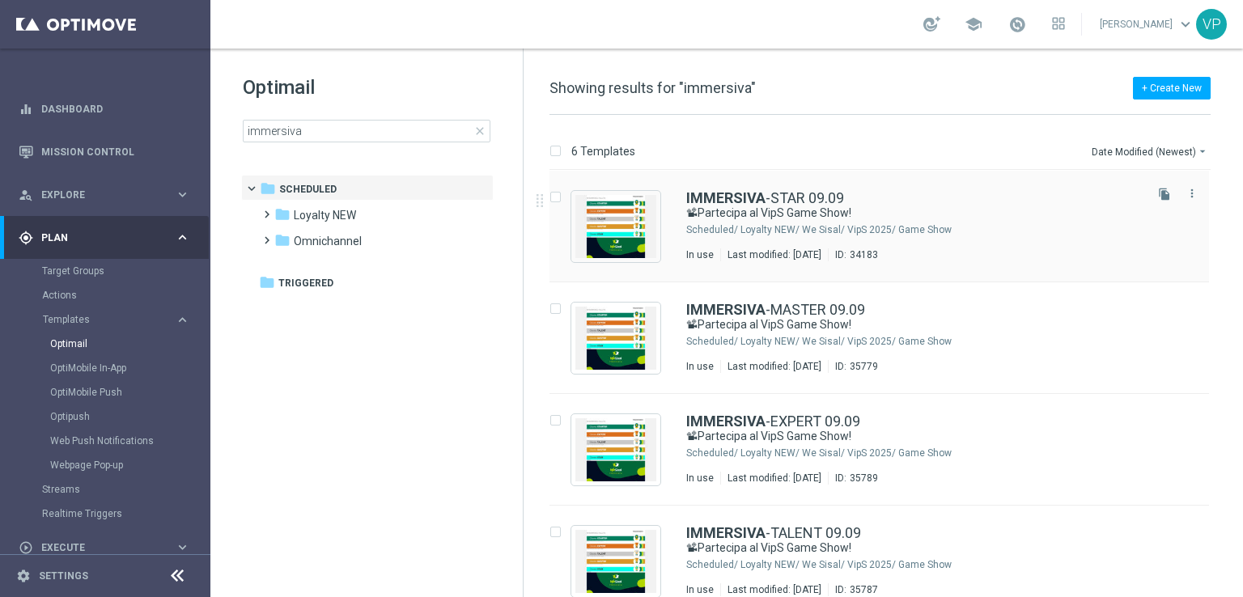
click at [1141, 228] on div "file_copy more_vert" at bounding box center [1175, 223] width 68 height 78
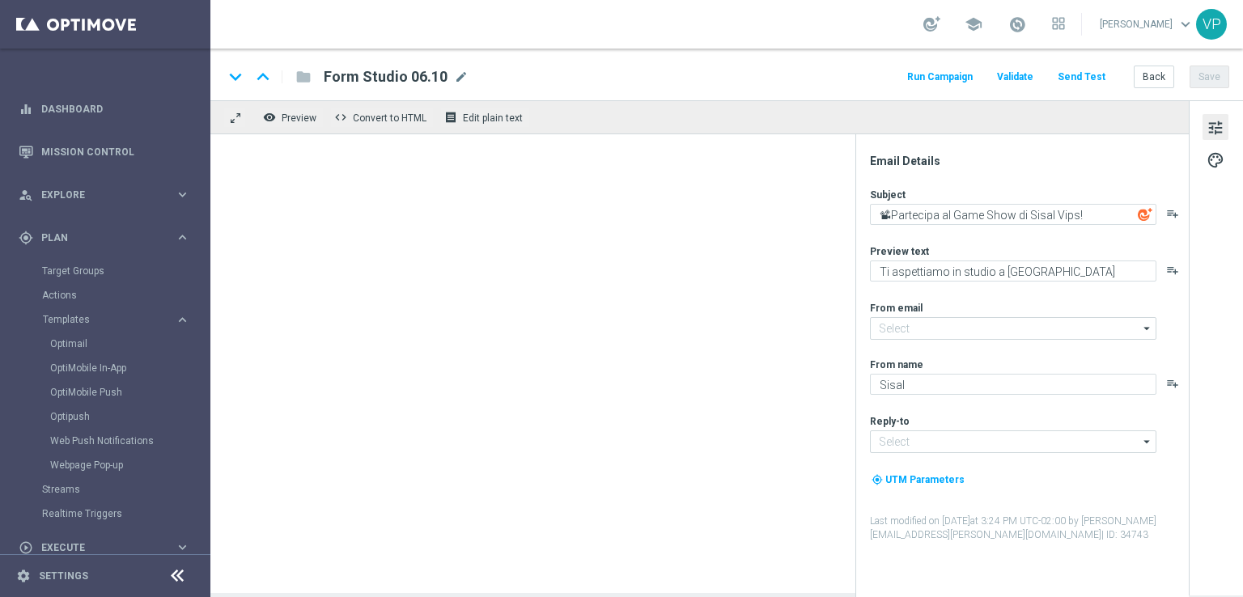
type input "[EMAIL_ADDRESS][DOMAIN_NAME]"
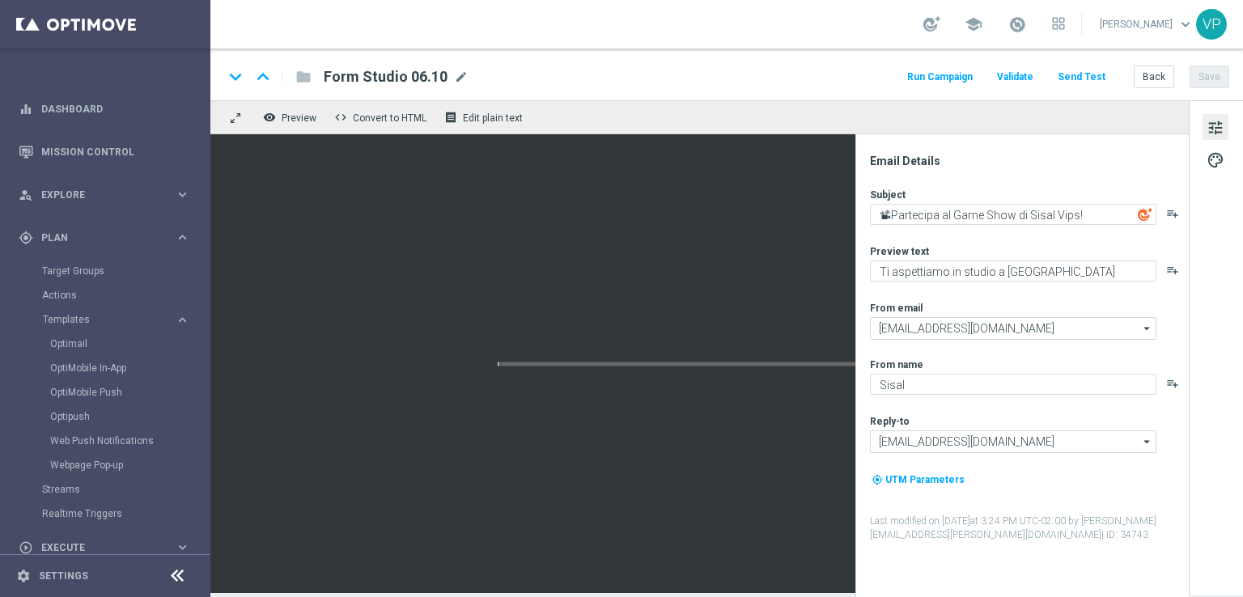
type textarea "📽Partecipa al VipS Game Show!"
type textarea "Meloni e [PERSON_NAME] ti aspettano live"
click at [500, 78] on span "mode_edit" at bounding box center [499, 77] width 15 height 15
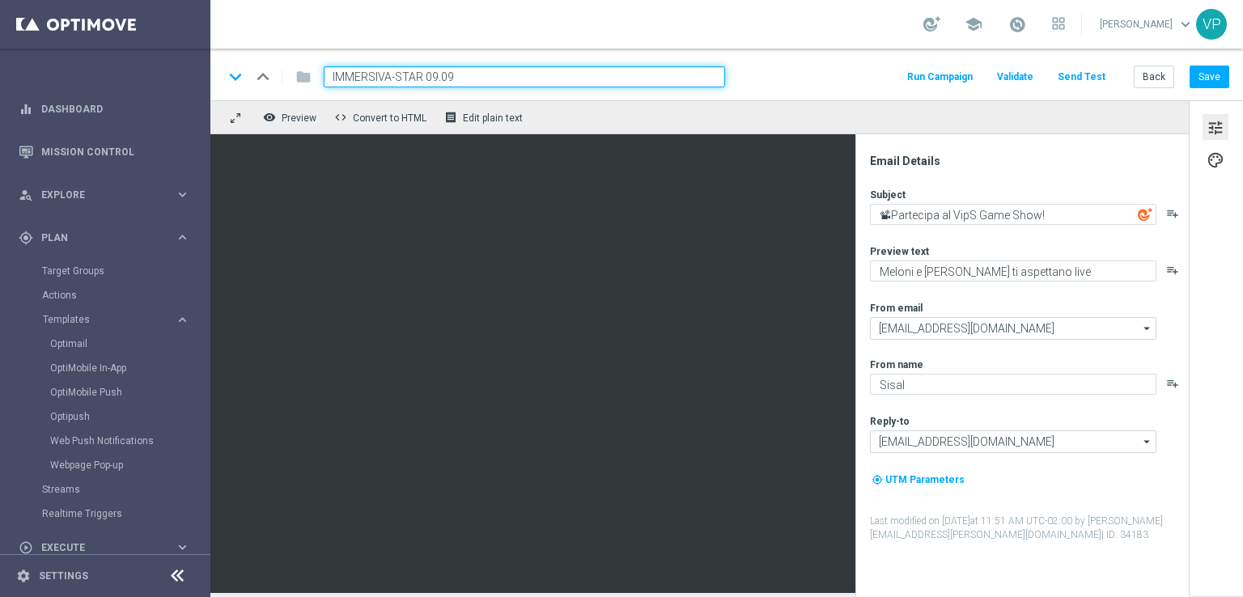
click at [461, 75] on input "IMMERSIVA-STAR 09.09" at bounding box center [524, 76] width 401 height 21
type input "IMMERSIVA-STAR 06.10"
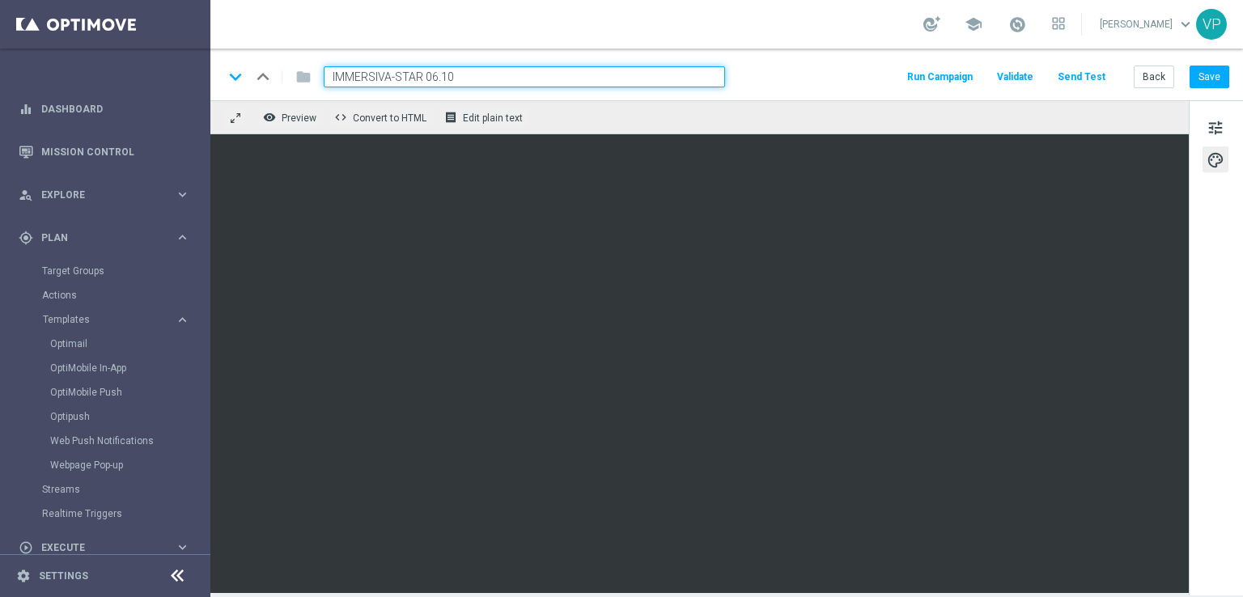
click at [1108, 78] on button "Send Test" at bounding box center [1081, 77] width 53 height 22
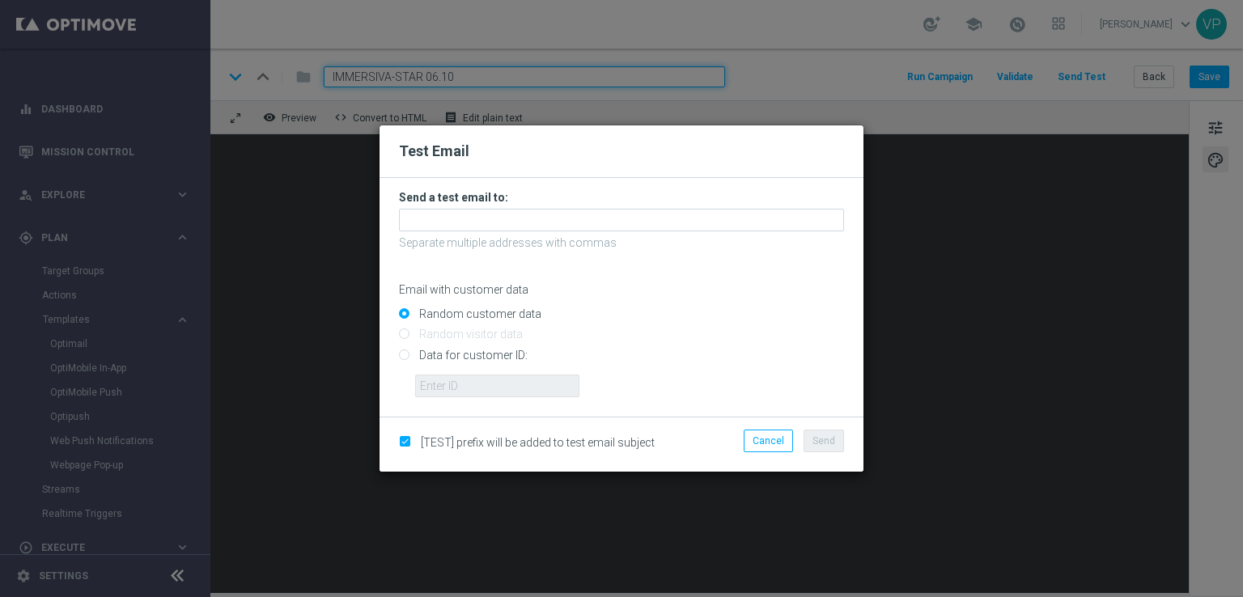
click at [605, 209] on div at bounding box center [621, 220] width 445 height 23
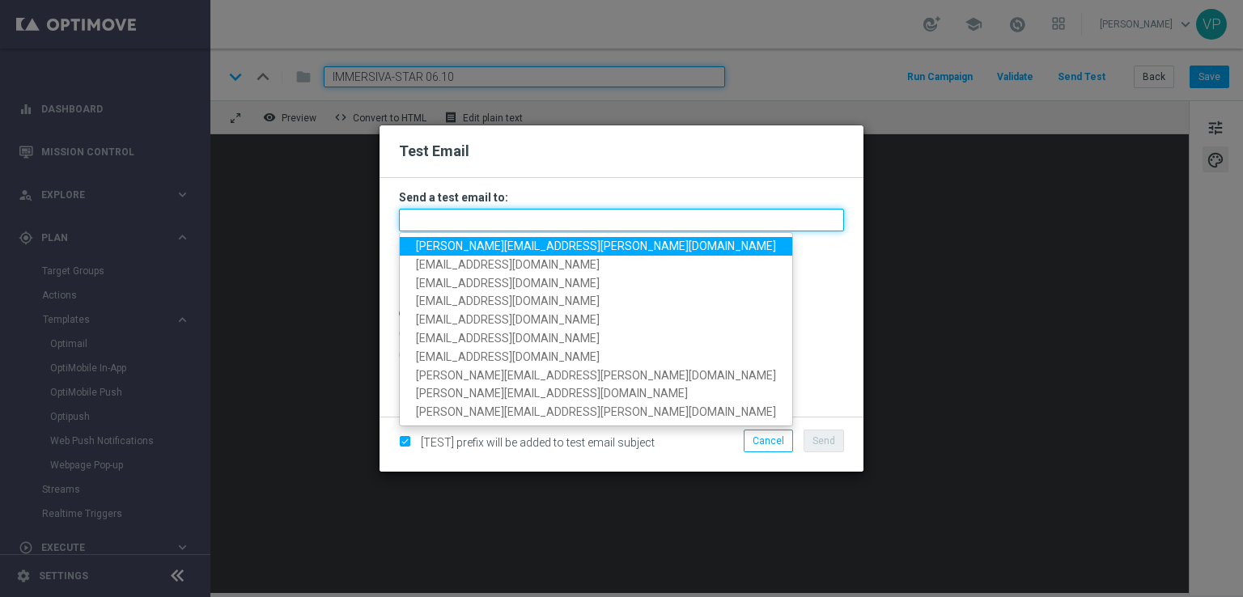
click at [464, 227] on input "text" at bounding box center [621, 220] width 445 height 23
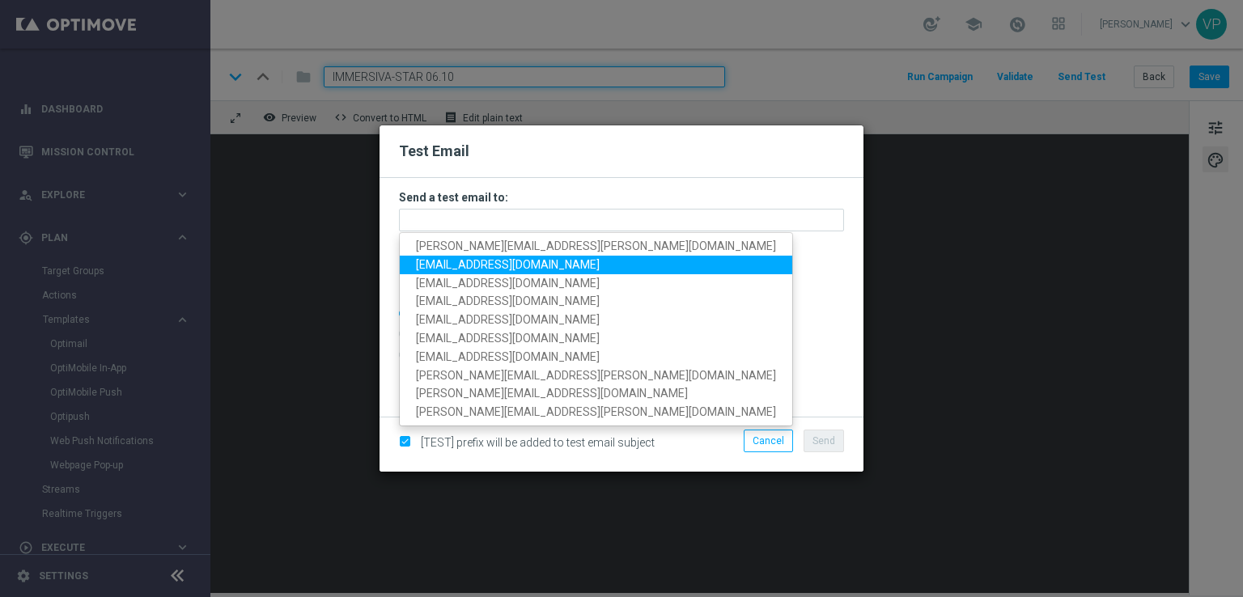
click at [451, 263] on span "[EMAIL_ADDRESS][DOMAIN_NAME]" at bounding box center [508, 264] width 184 height 13
type input "[EMAIL_ADDRESS][DOMAIN_NAME]"
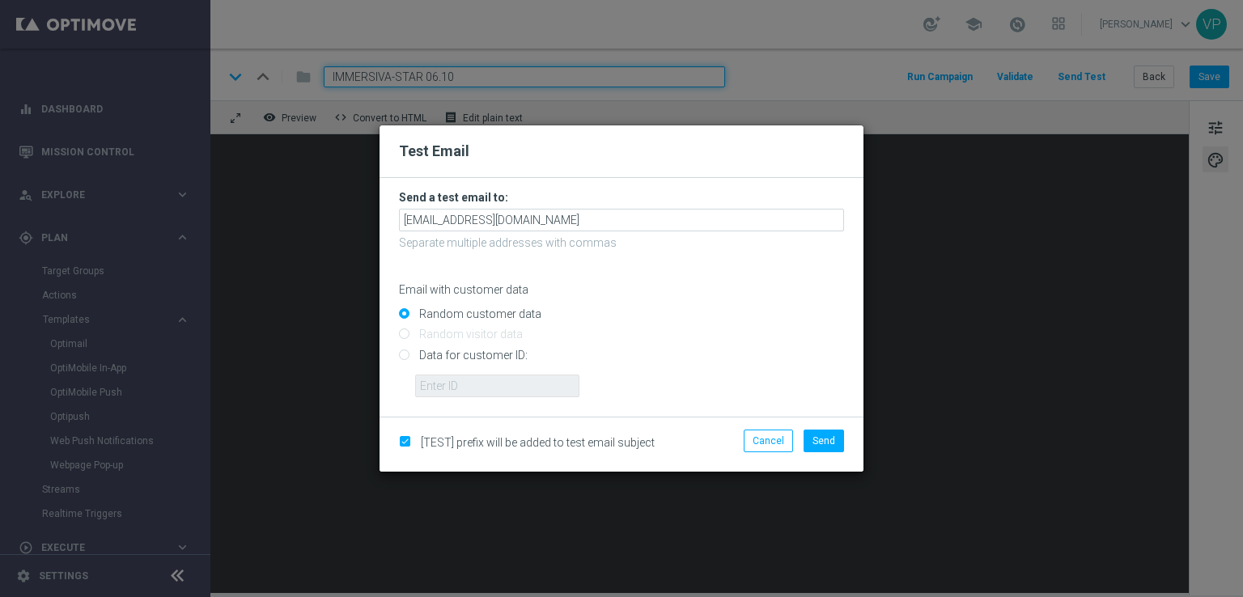
click at [440, 358] on input "Data for customer ID:" at bounding box center [621, 361] width 445 height 23
radio input "true"
click at [456, 383] on input "text" at bounding box center [497, 386] width 164 height 23
type input "3262295"
click at [821, 443] on span "Send" at bounding box center [823, 440] width 23 height 11
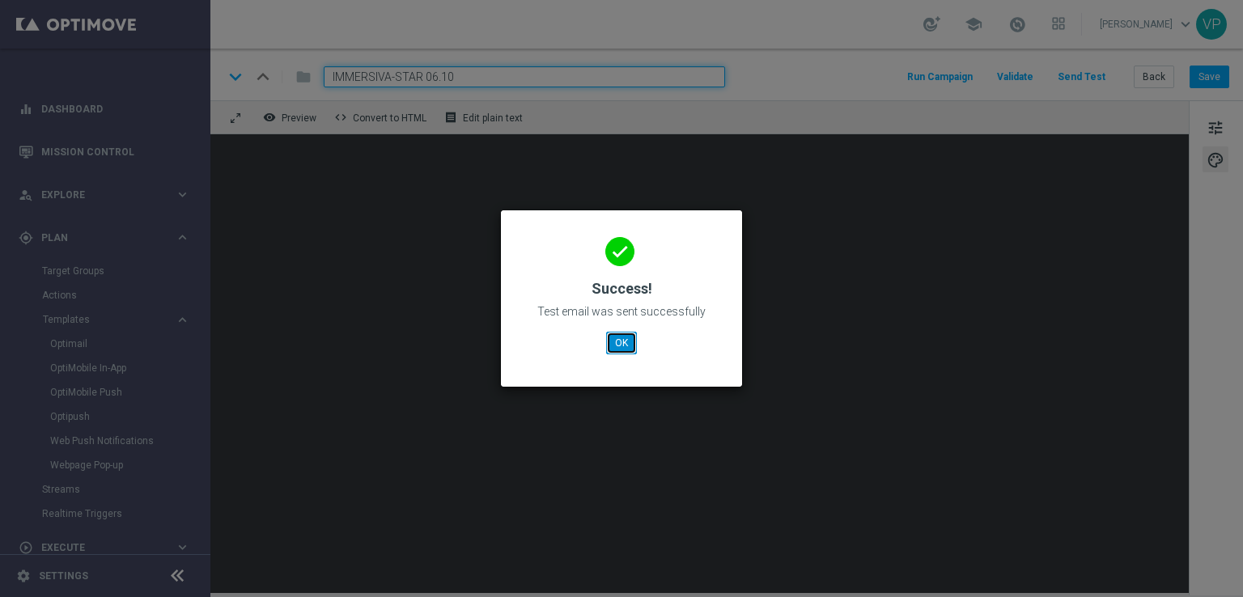
click at [631, 342] on button "OK" at bounding box center [621, 343] width 31 height 23
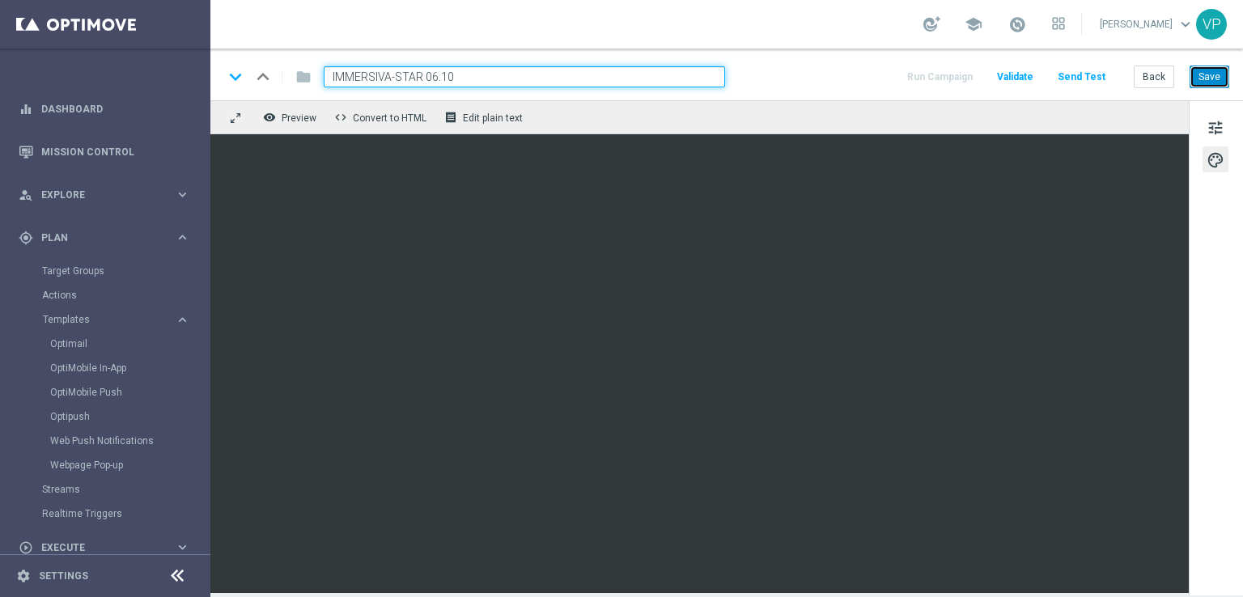
click at [1210, 74] on button "Save" at bounding box center [1210, 77] width 40 height 23
click at [1087, 78] on button "Send Test" at bounding box center [1081, 77] width 53 height 22
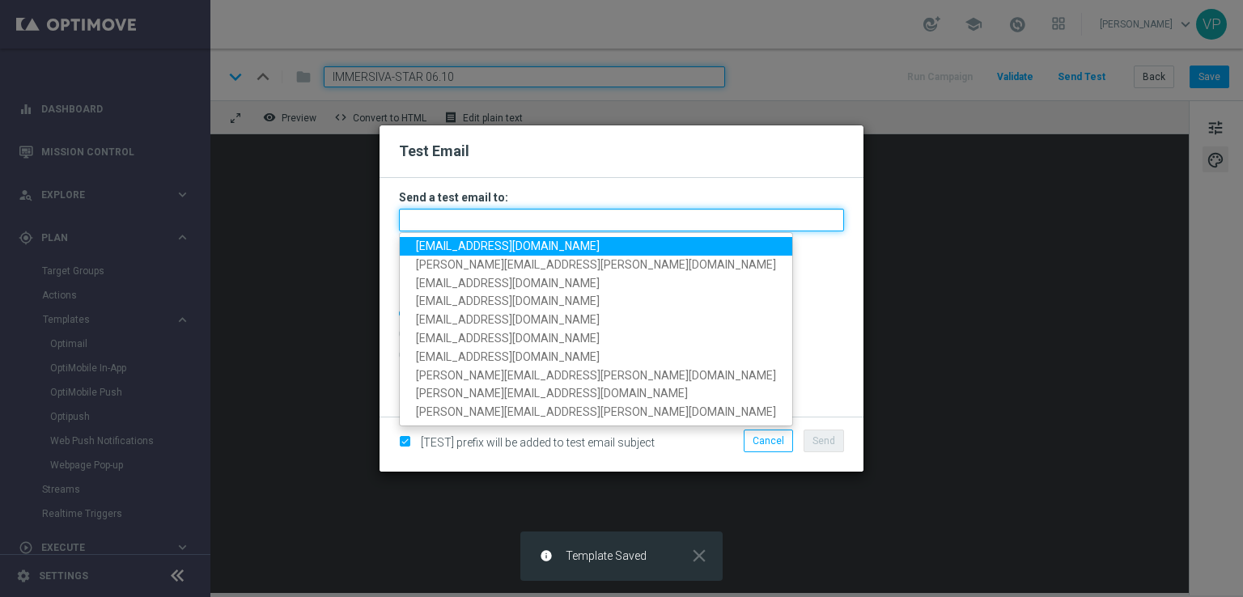
drag, startPoint x: 680, startPoint y: 218, endPoint x: 624, endPoint y: 221, distance: 55.9
click at [680, 218] on input "text" at bounding box center [621, 220] width 445 height 23
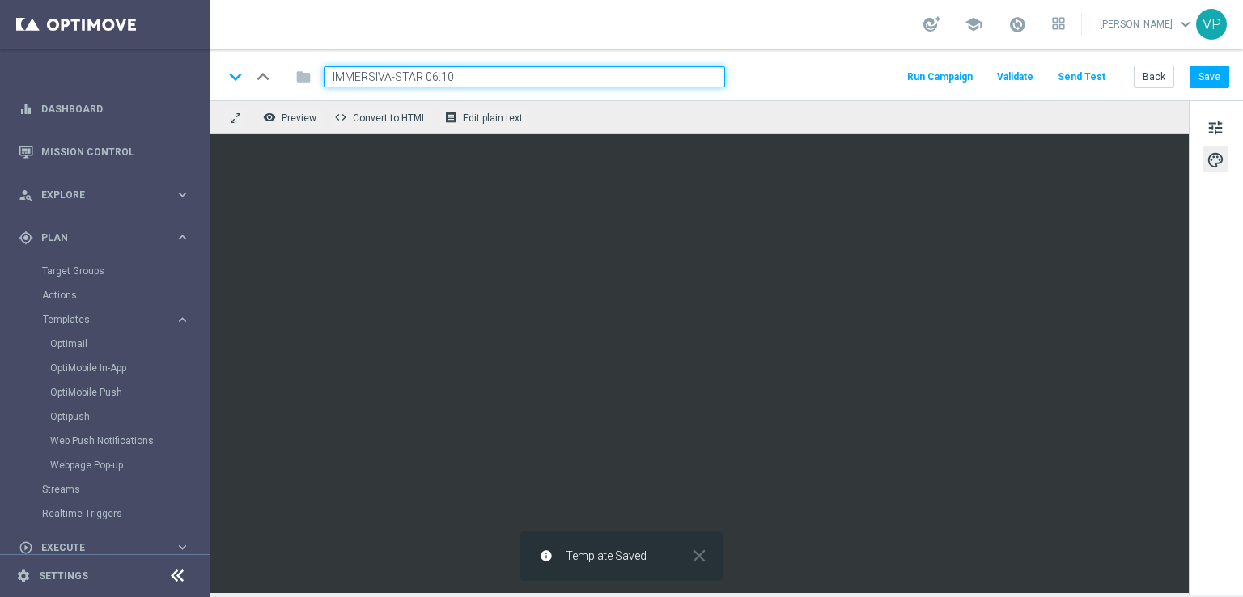
click at [1096, 72] on button "Send Test" at bounding box center [1081, 77] width 53 height 22
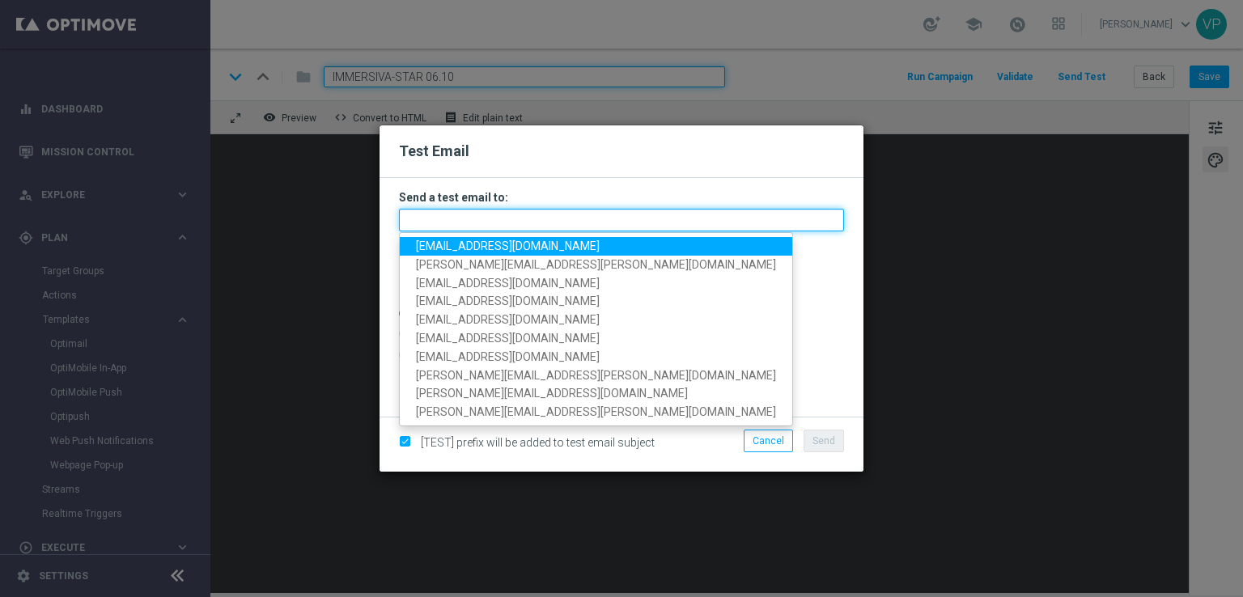
click at [636, 224] on input "text" at bounding box center [621, 220] width 445 height 23
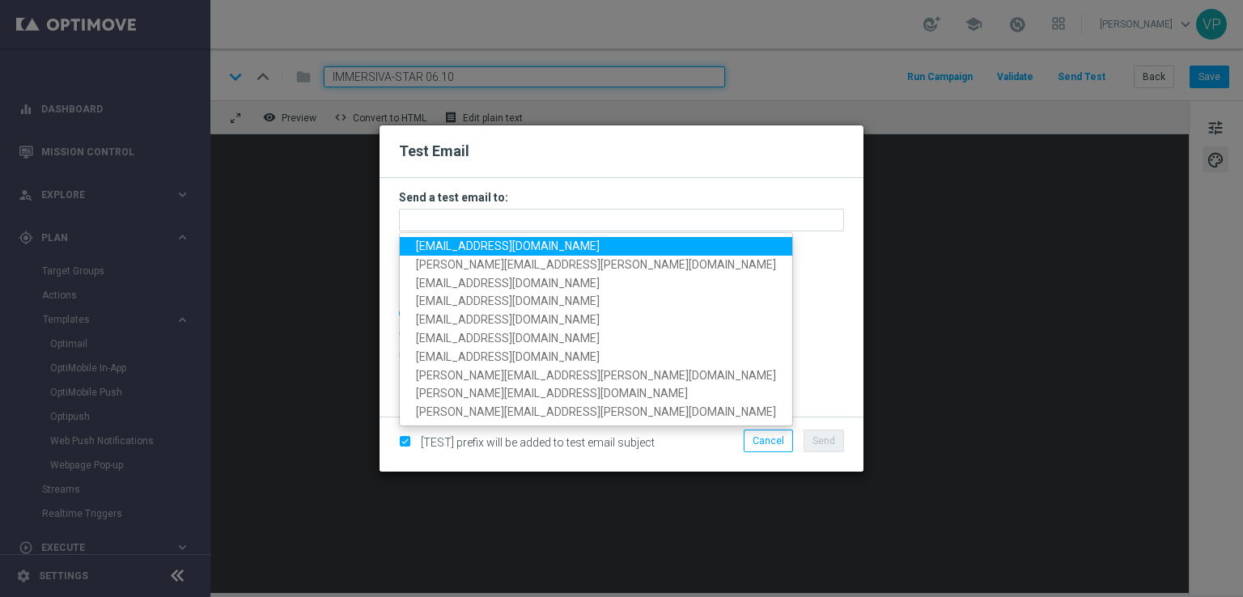
click at [430, 250] on span "[EMAIL_ADDRESS][DOMAIN_NAME]" at bounding box center [508, 246] width 184 height 13
type input "[EMAIL_ADDRESS][DOMAIN_NAME]"
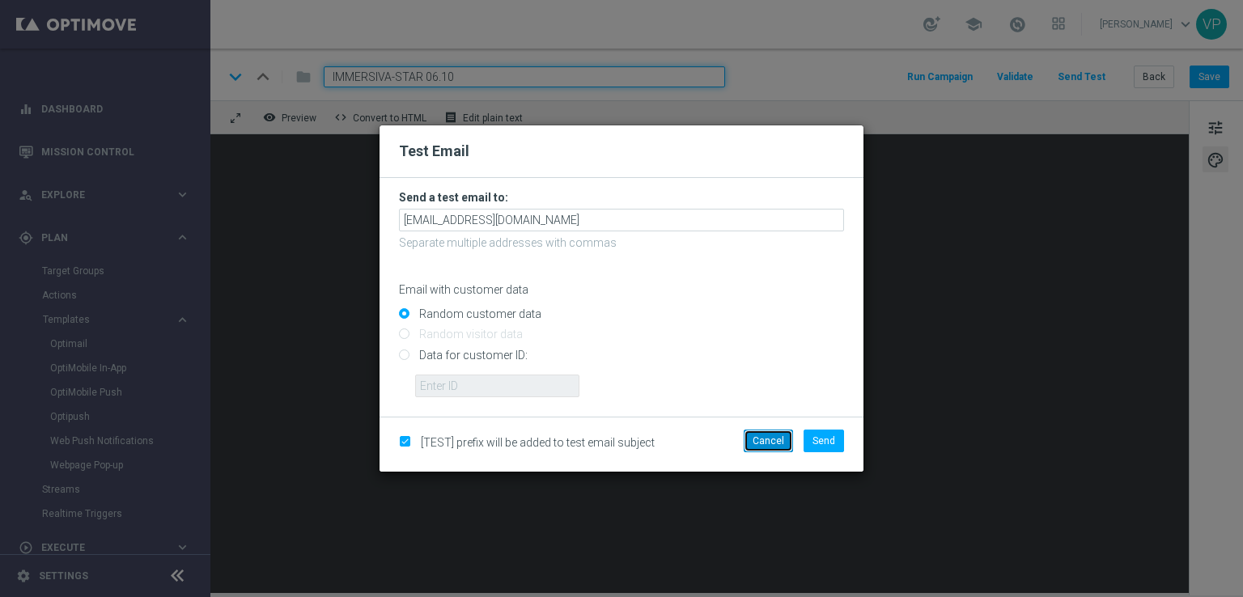
click at [782, 441] on button "Cancel" at bounding box center [768, 441] width 49 height 23
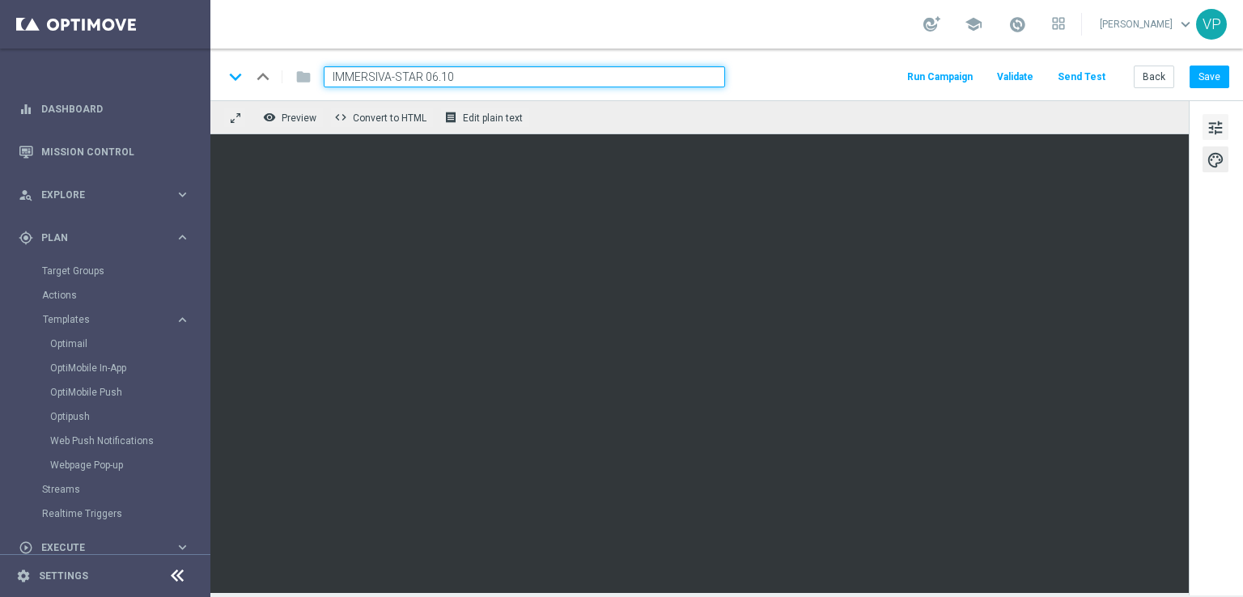
click at [1216, 125] on span "tune" at bounding box center [1216, 127] width 18 height 21
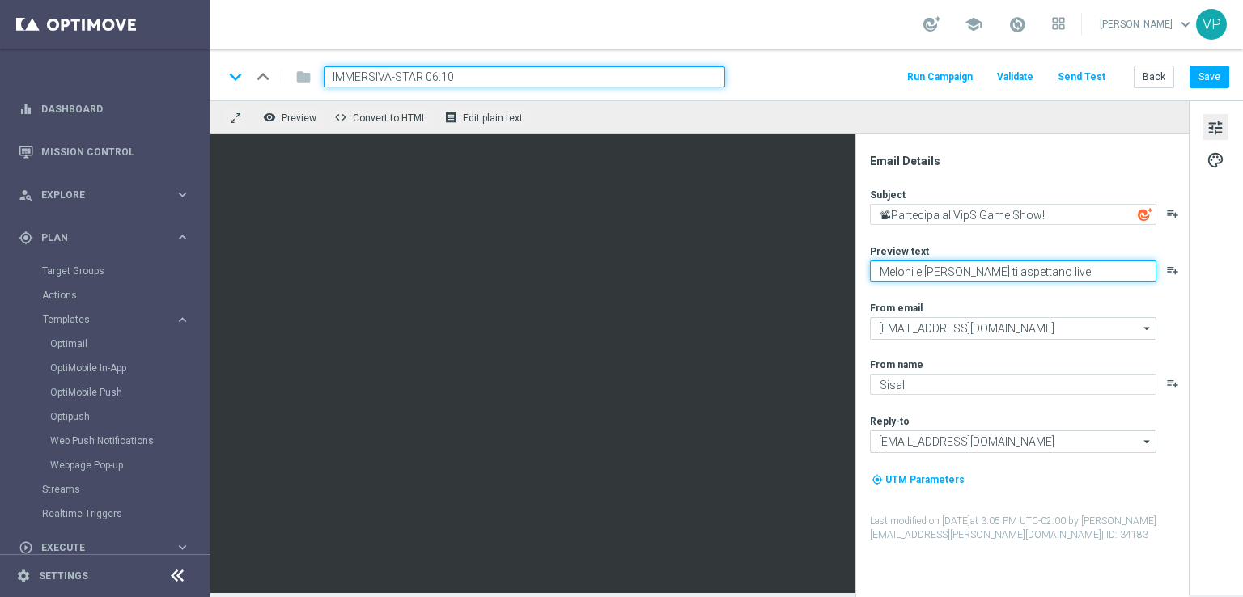
click at [1077, 273] on textarea "Meloni e [PERSON_NAME] ti aspettano live" at bounding box center [1013, 271] width 286 height 21
paste textarea "Celebra con noi la decima puntata!"
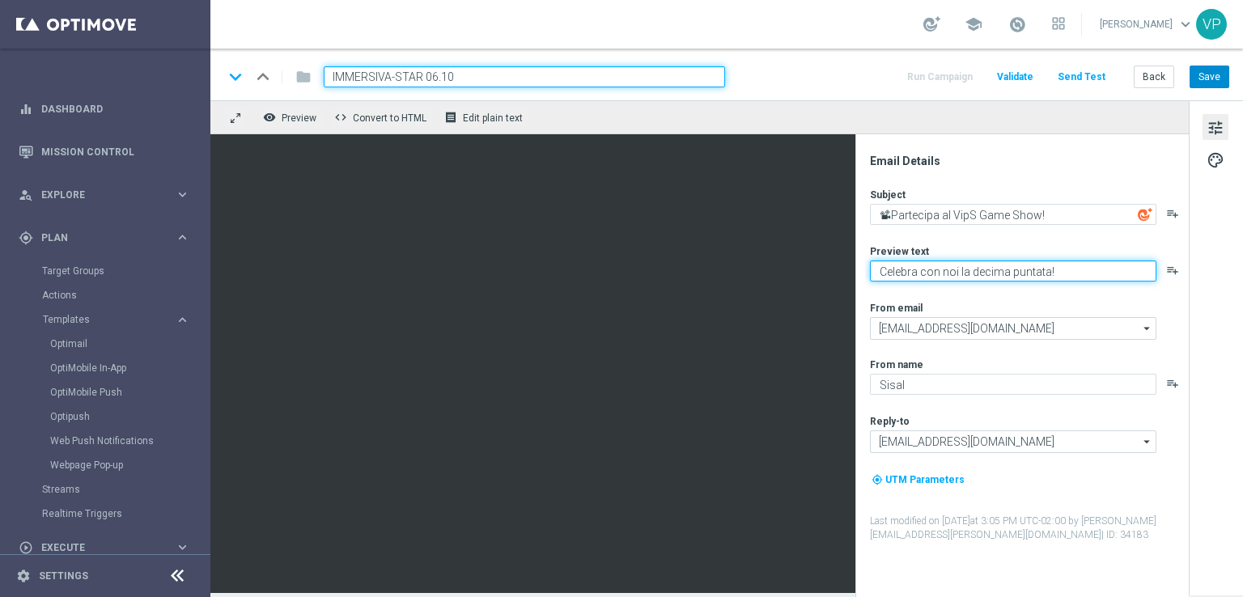
type textarea "Celebra con noi la decima puntata!"
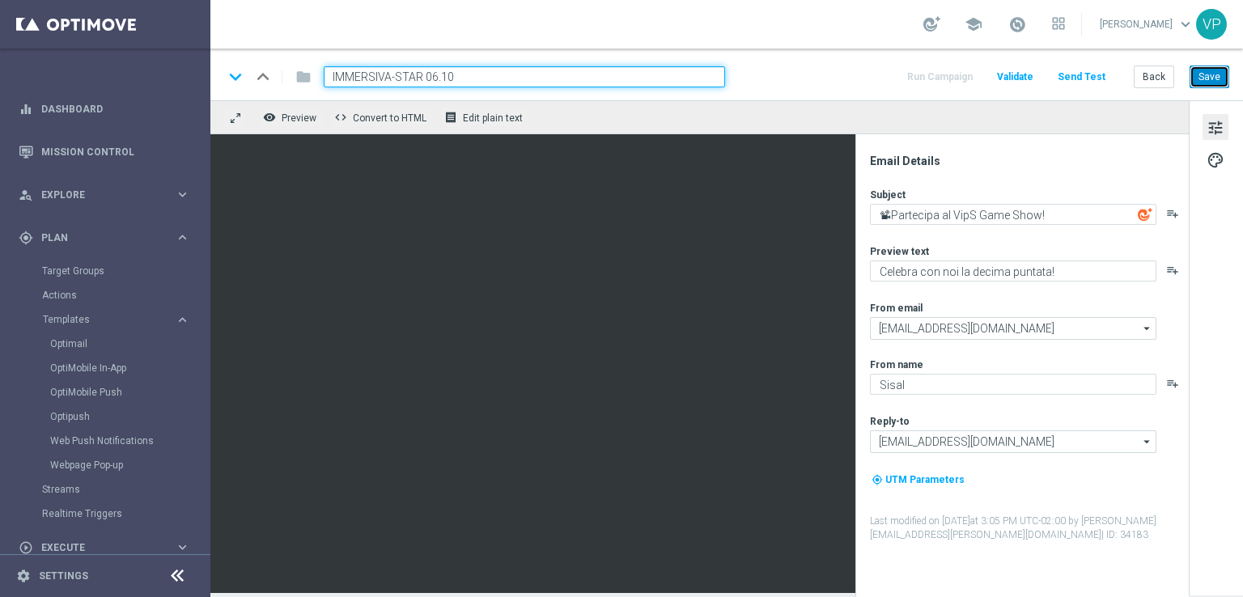
click at [1215, 78] on button "Save" at bounding box center [1210, 77] width 40 height 23
click at [1078, 78] on button "Send Test" at bounding box center [1081, 77] width 53 height 22
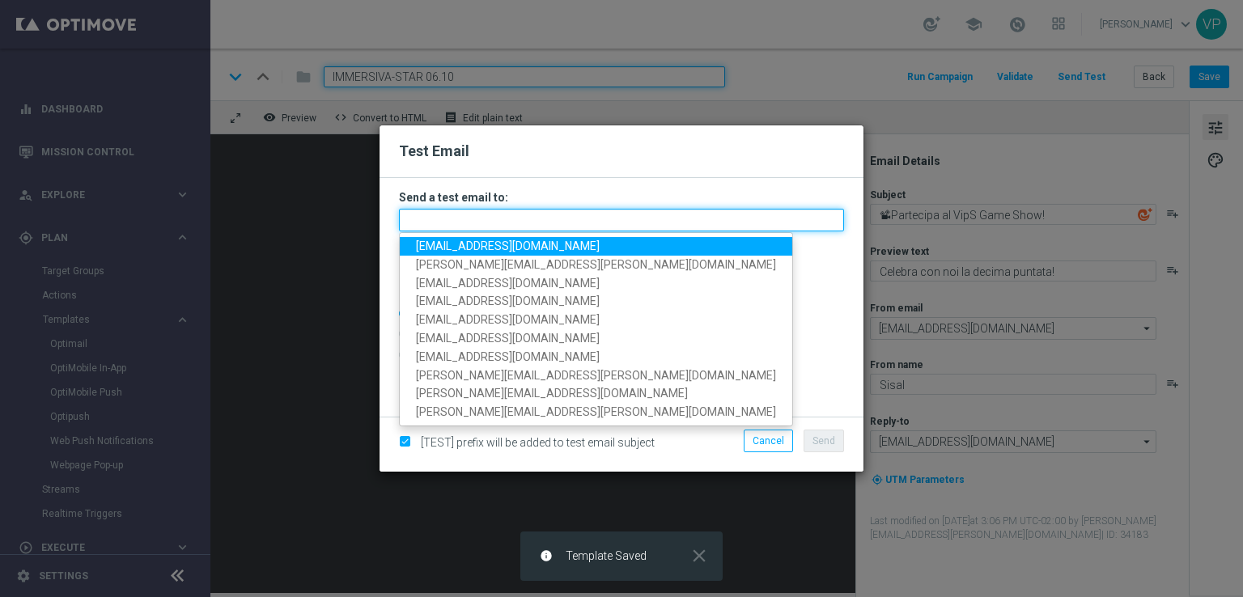
click at [520, 211] on input "text" at bounding box center [621, 220] width 445 height 23
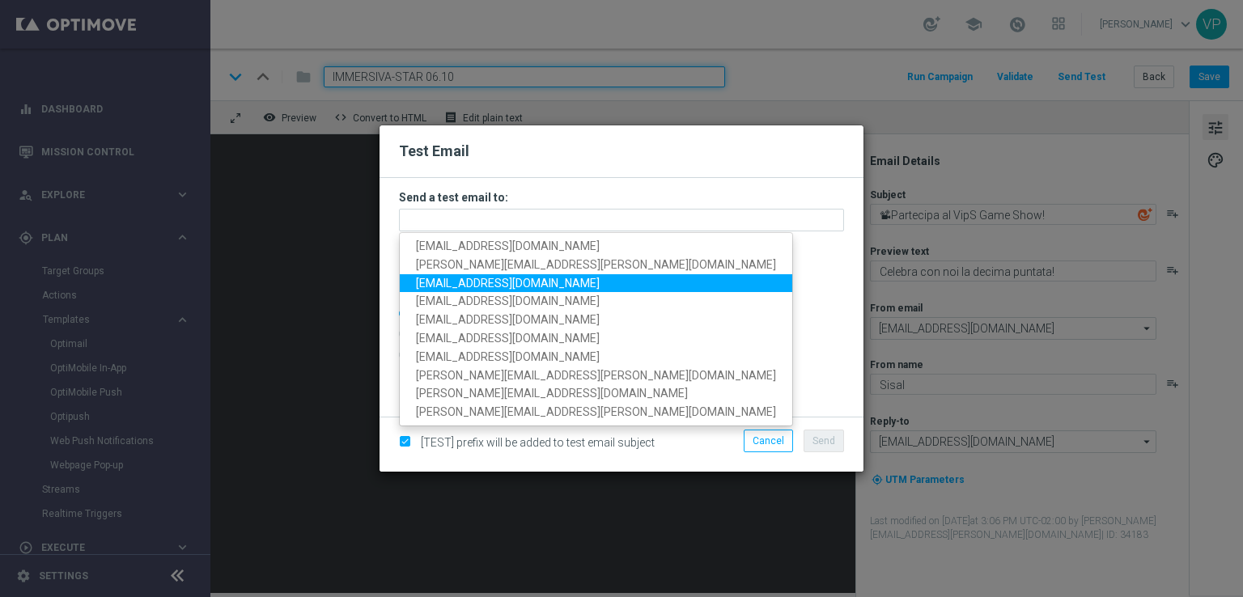
click at [456, 288] on span "[EMAIL_ADDRESS][DOMAIN_NAME]" at bounding box center [508, 282] width 184 height 13
type input "[EMAIL_ADDRESS][DOMAIN_NAME]"
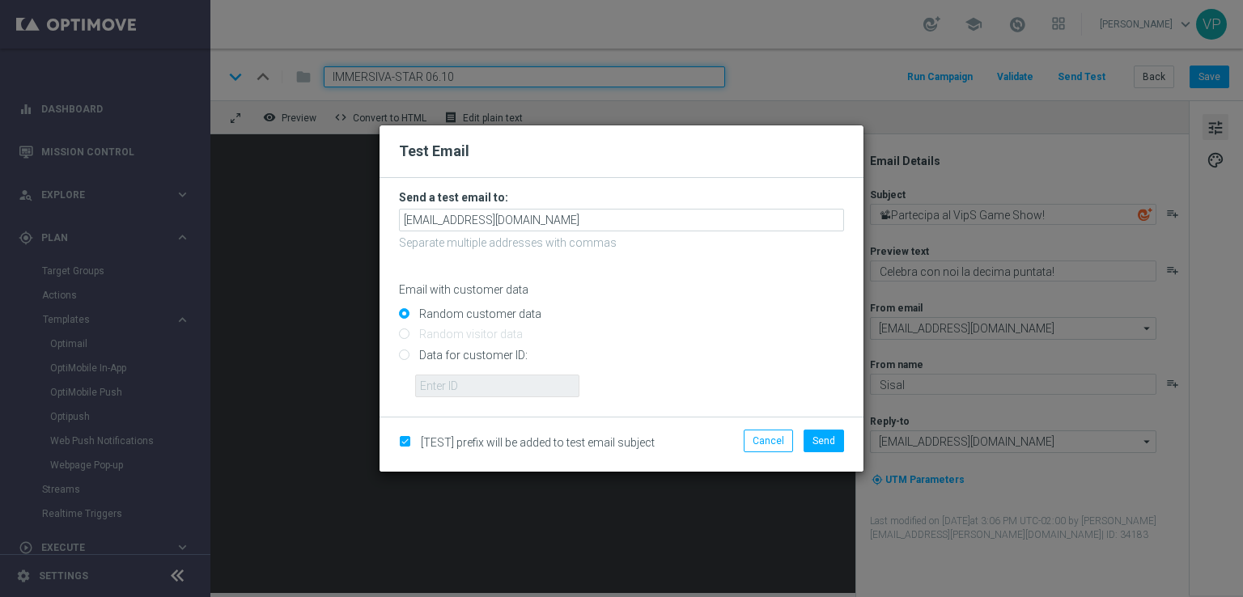
click at [486, 366] on input "Data for customer ID:" at bounding box center [621, 361] width 445 height 23
radio input "true"
click at [501, 399] on form "Send a test email to: [EMAIL_ADDRESS][DOMAIN_NAME] Separate multiple addresses …" at bounding box center [622, 297] width 484 height 239
click at [503, 389] on input "text" at bounding box center [497, 386] width 164 height 23
type input "3262295"
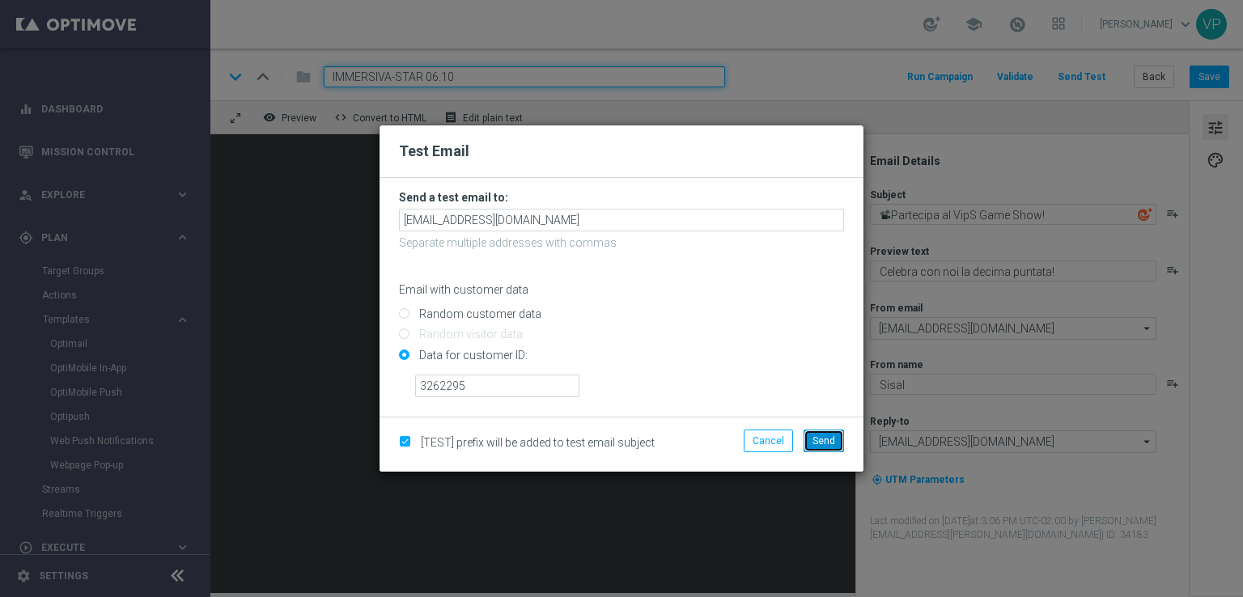
click at [837, 443] on button "Send" at bounding box center [824, 441] width 40 height 23
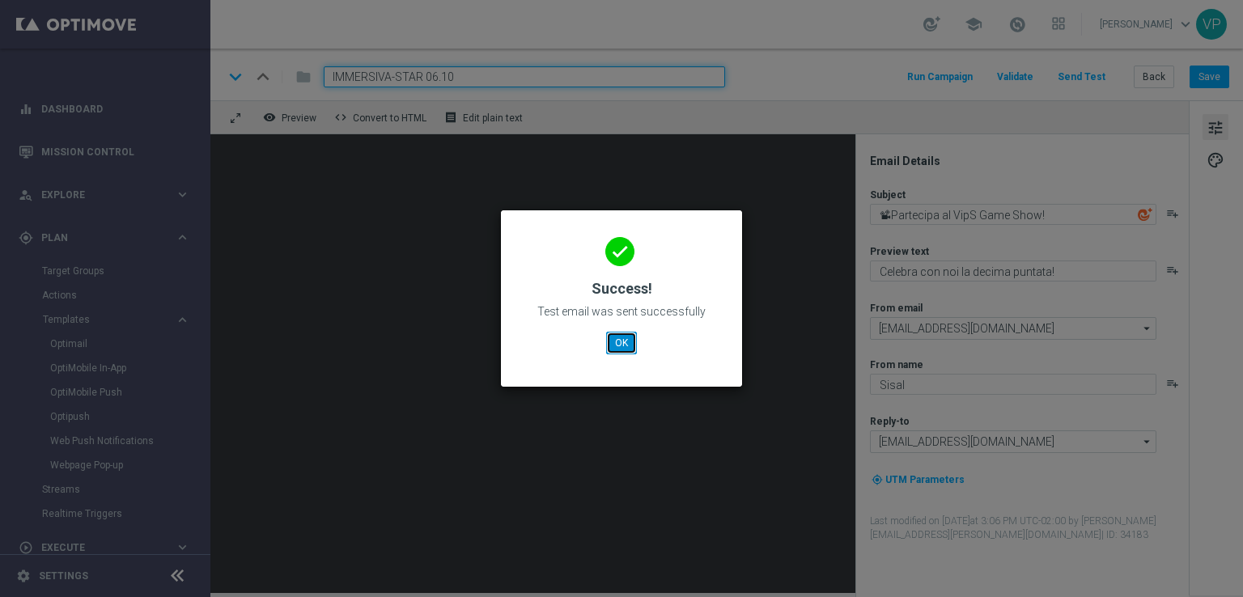
click at [624, 349] on button "OK" at bounding box center [621, 343] width 31 height 23
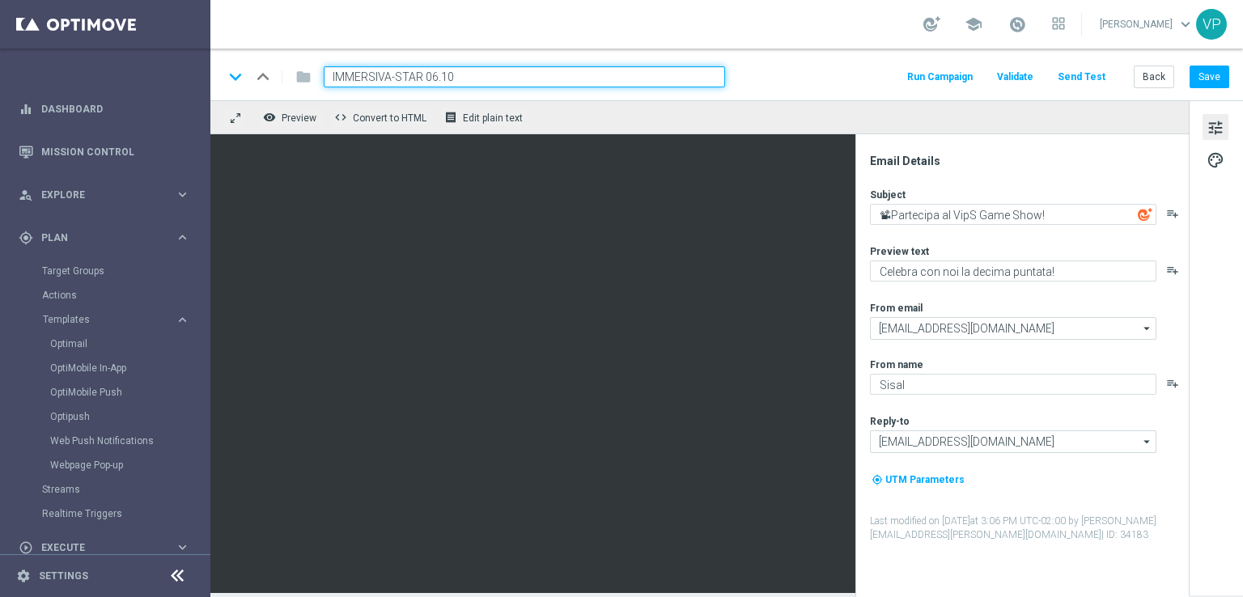
click at [1075, 78] on button "Send Test" at bounding box center [1081, 77] width 53 height 22
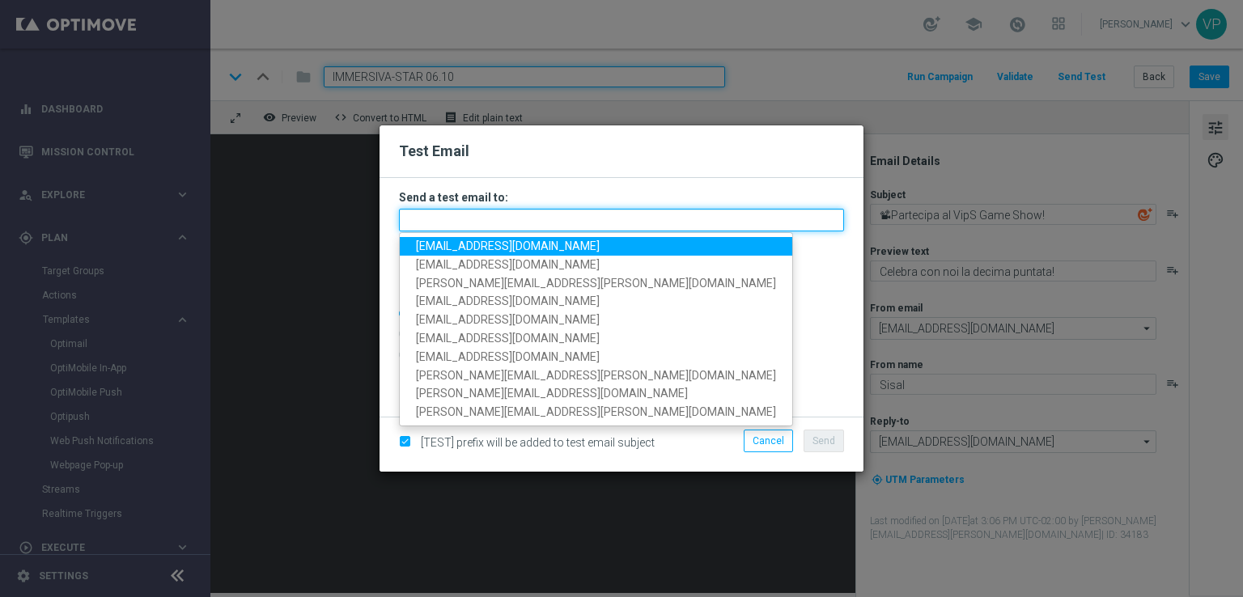
drag, startPoint x: 693, startPoint y: 211, endPoint x: 601, endPoint y: 216, distance: 91.6
click at [693, 211] on input "text" at bounding box center [621, 220] width 445 height 23
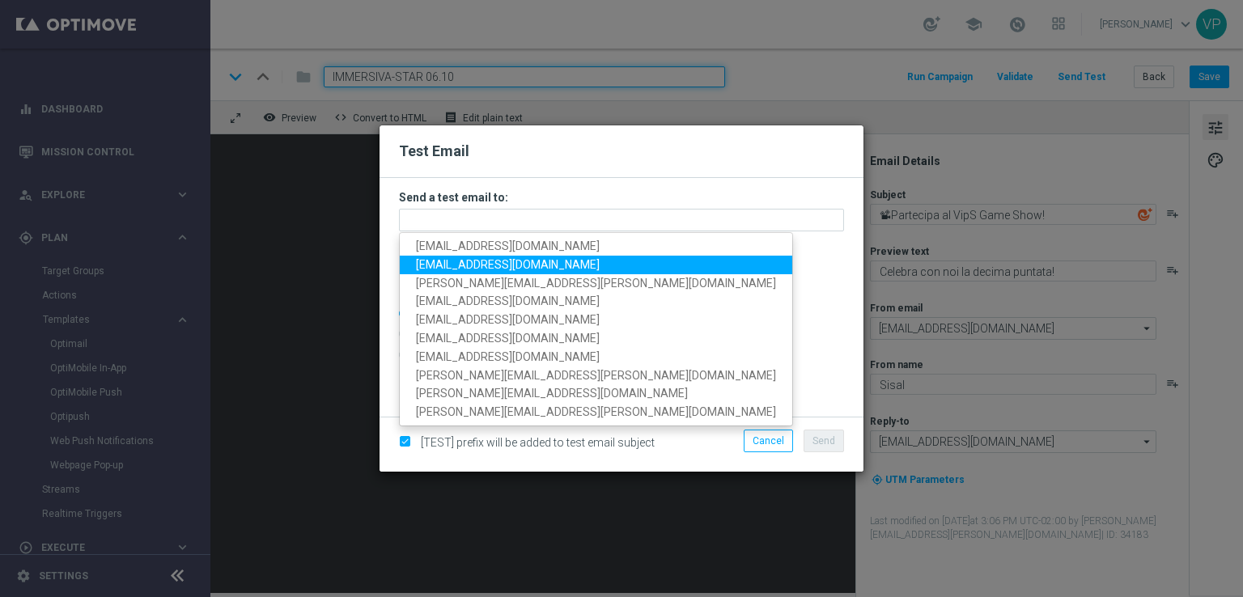
click at [431, 262] on span "[EMAIL_ADDRESS][DOMAIN_NAME]" at bounding box center [508, 264] width 184 height 13
type input "[EMAIL_ADDRESS][DOMAIN_NAME]"
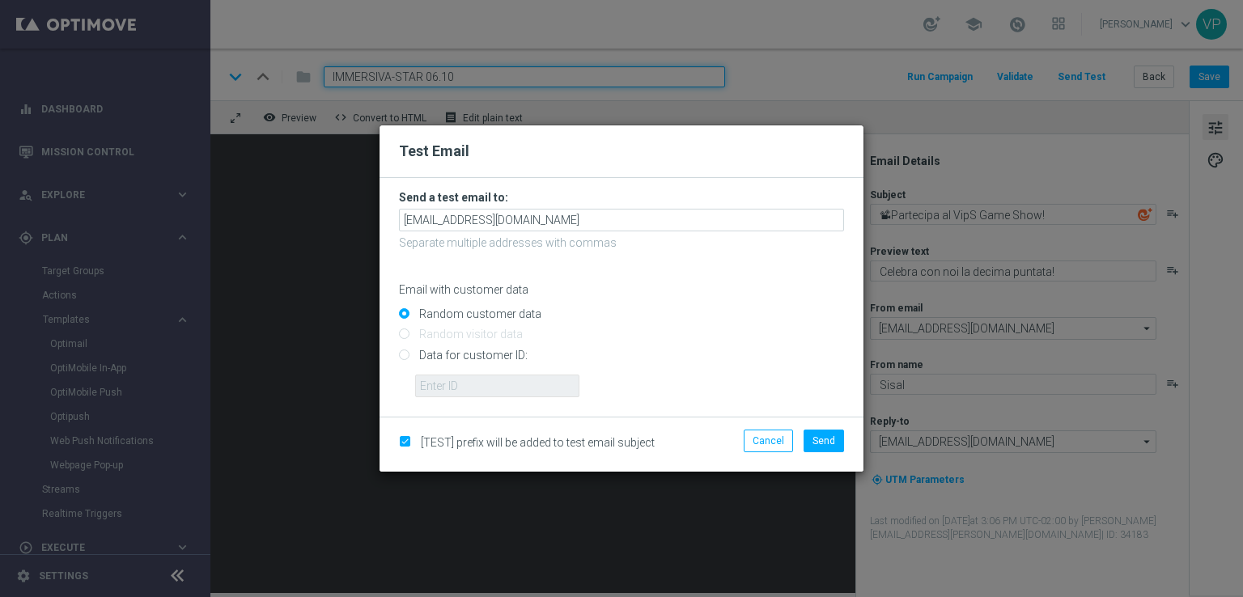
click at [495, 356] on input "Data for customer ID:" at bounding box center [621, 361] width 445 height 23
radio input "true"
click at [511, 380] on input "text" at bounding box center [497, 386] width 164 height 23
type input "3832155"
click at [824, 441] on span "Send" at bounding box center [823, 440] width 23 height 11
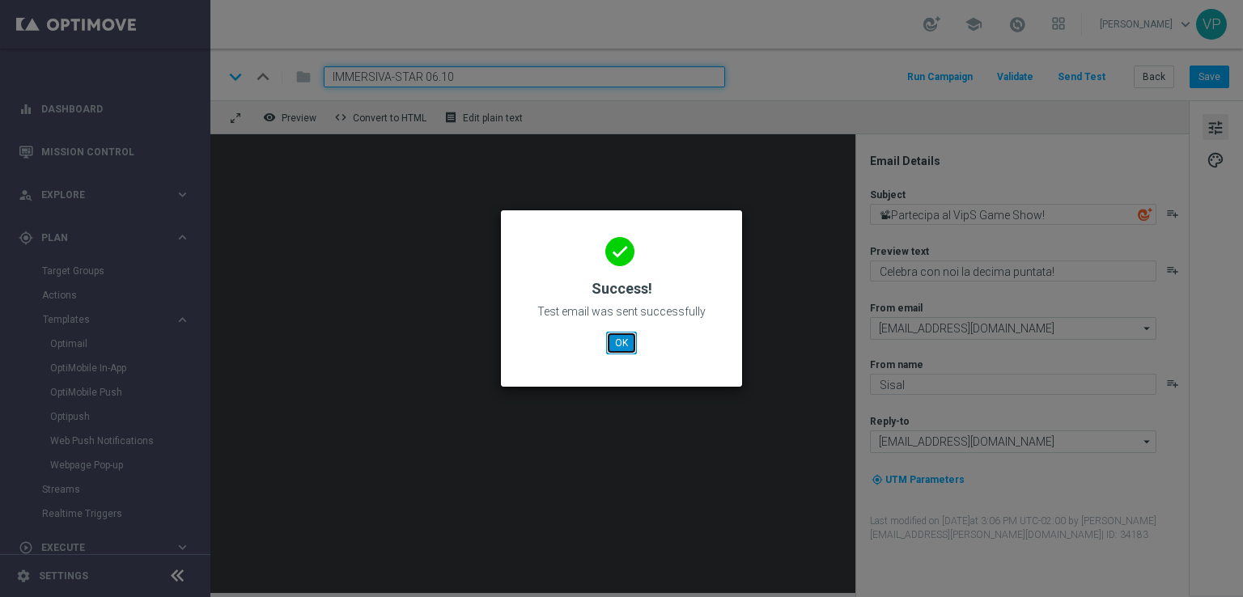
click at [634, 339] on button "OK" at bounding box center [621, 343] width 31 height 23
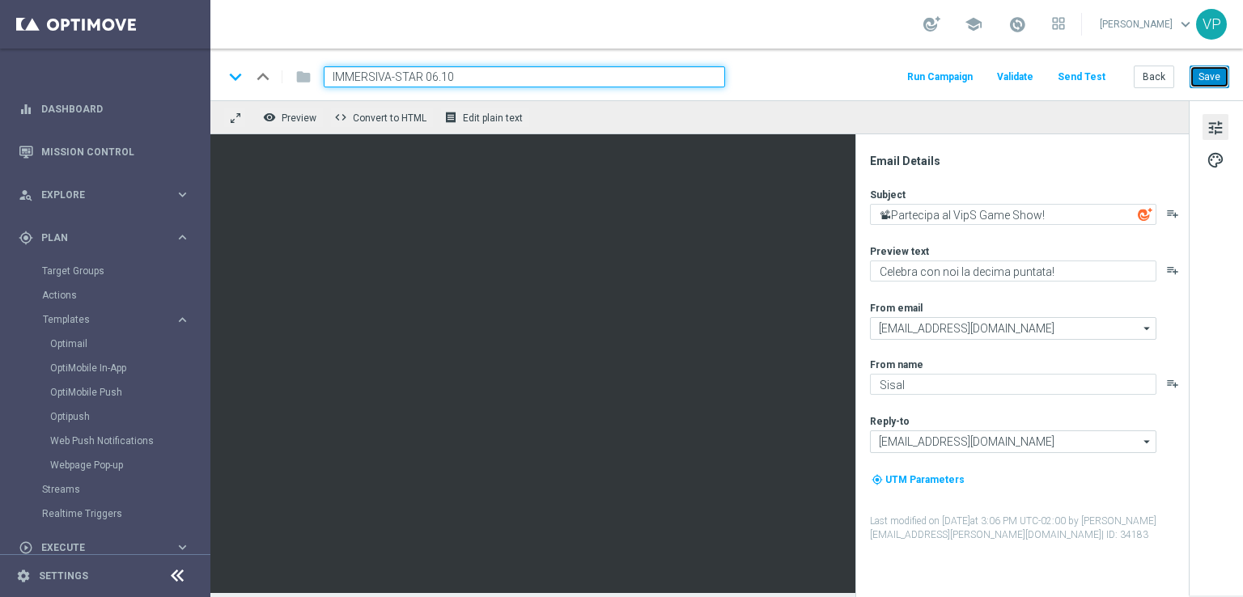
click at [1215, 69] on button "Save" at bounding box center [1210, 77] width 40 height 23
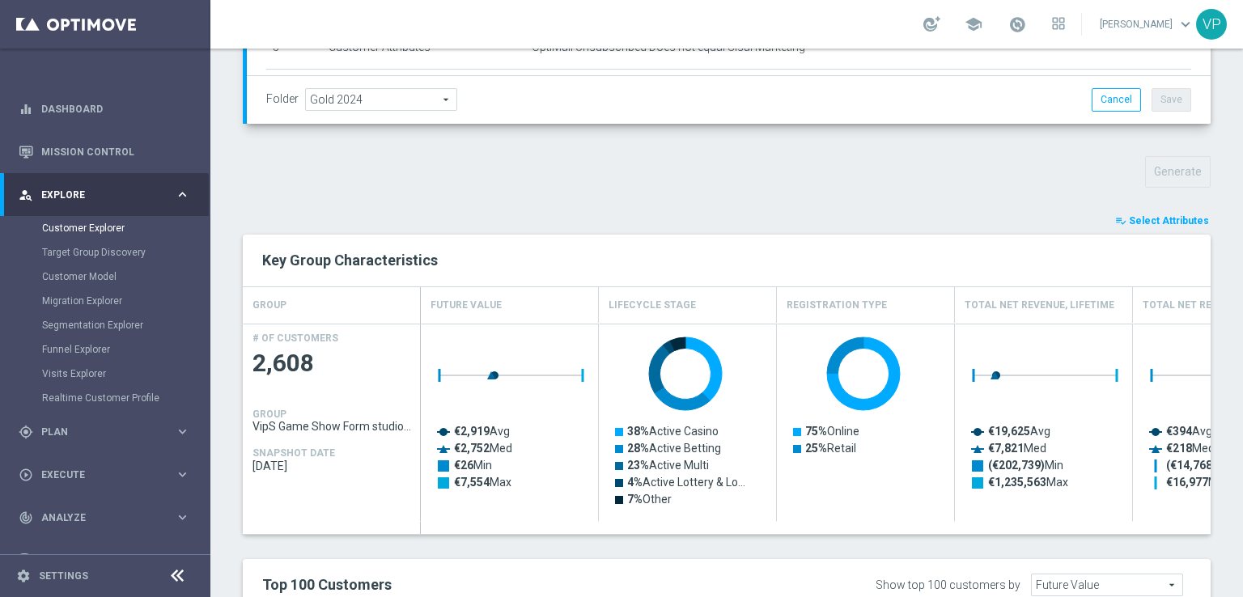
scroll to position [482, 0]
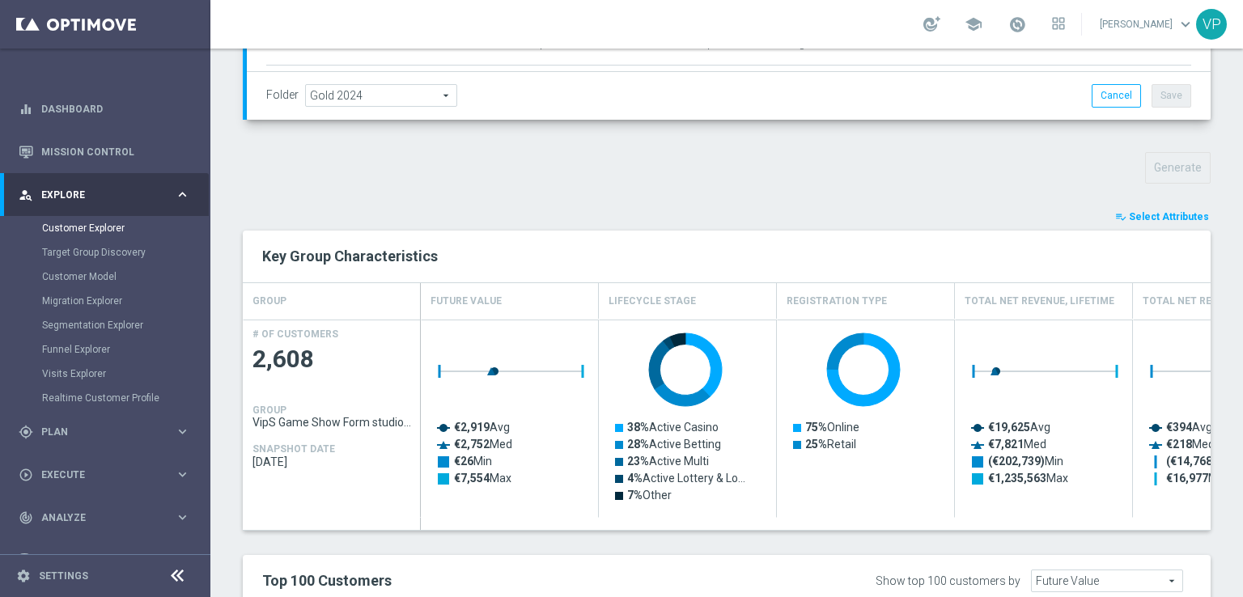
click at [1147, 211] on span "Select Attributes" at bounding box center [1169, 216] width 80 height 11
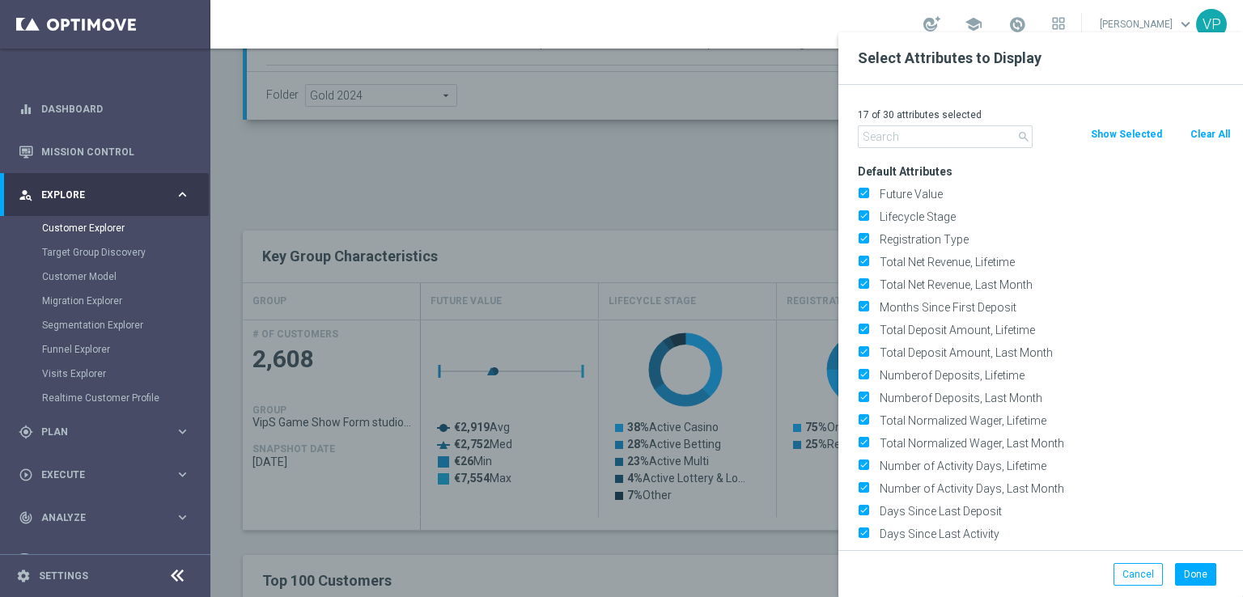
click at [1207, 128] on button "Clear All" at bounding box center [1210, 134] width 43 height 18
checkbox input "false"
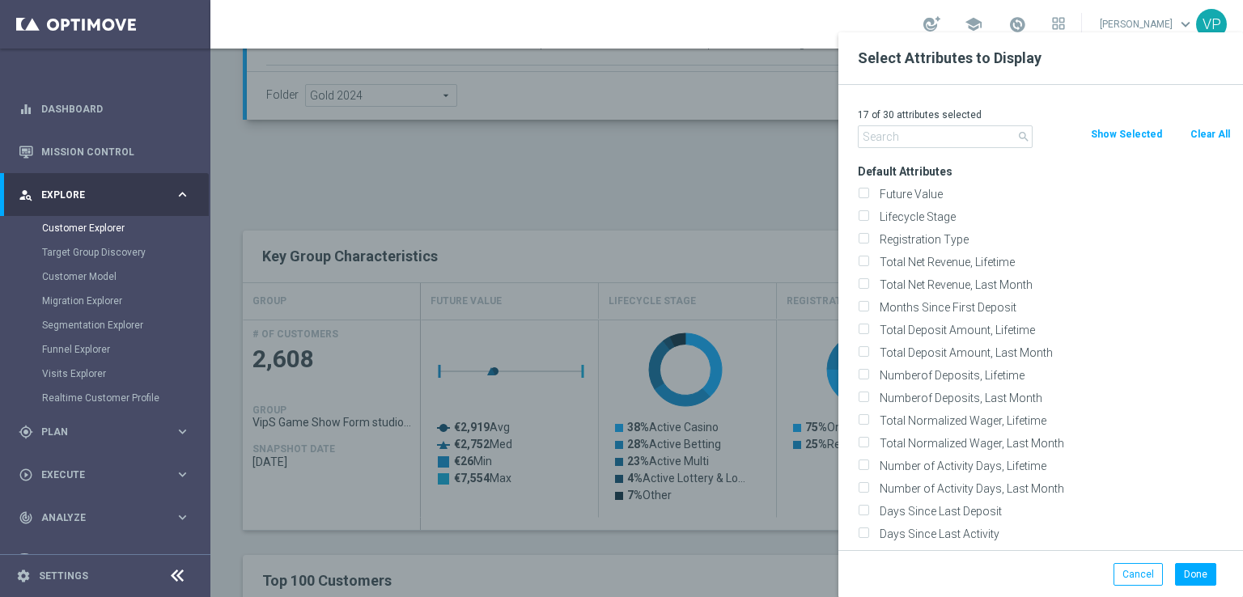
checkbox input "false"
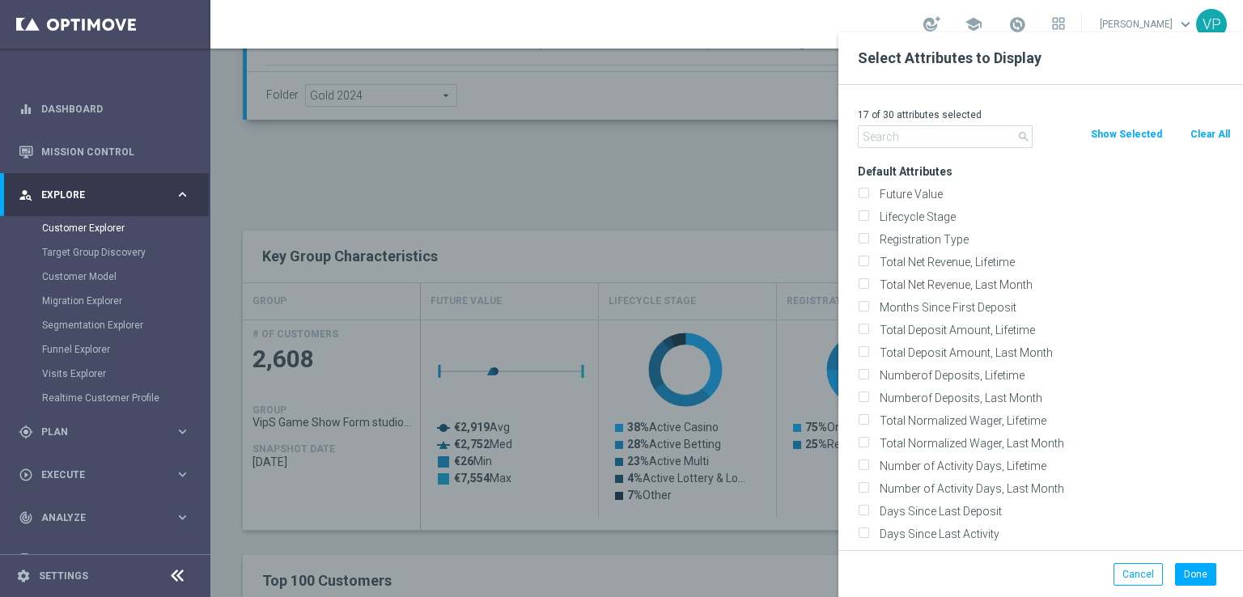
checkbox input "false"
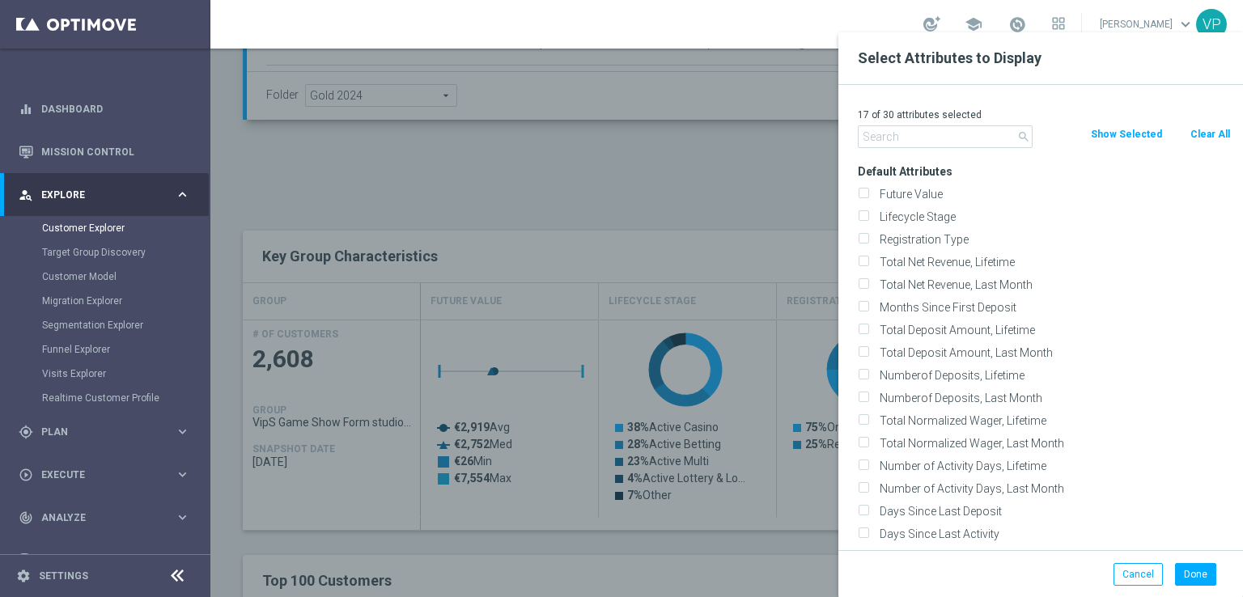
checkbox input "false"
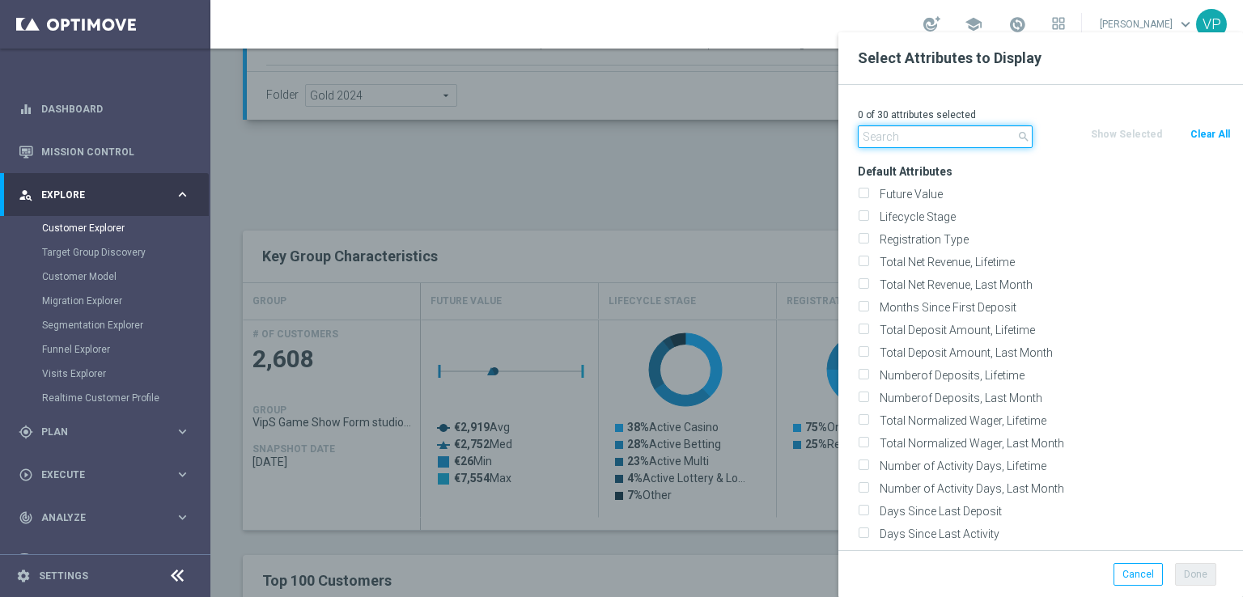
click at [922, 140] on input "text" at bounding box center [945, 136] width 175 height 23
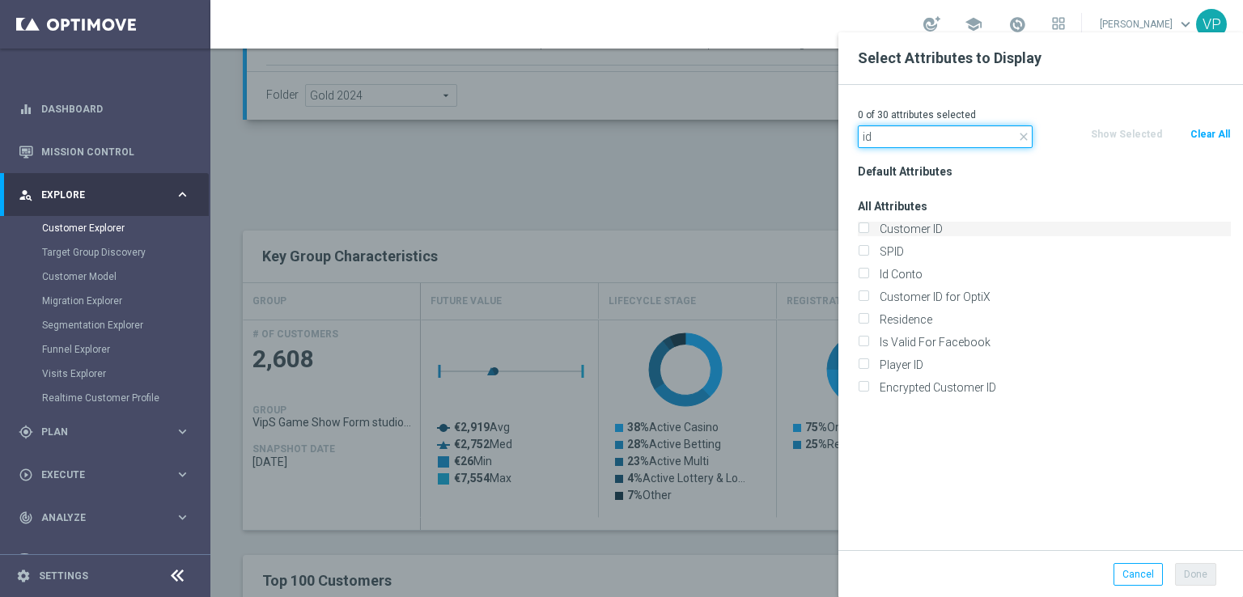
type input "id"
click at [905, 229] on label "Customer ID" at bounding box center [1052, 229] width 357 height 15
click at [868, 229] on input "Customer ID" at bounding box center [863, 231] width 11 height 11
checkbox input "true"
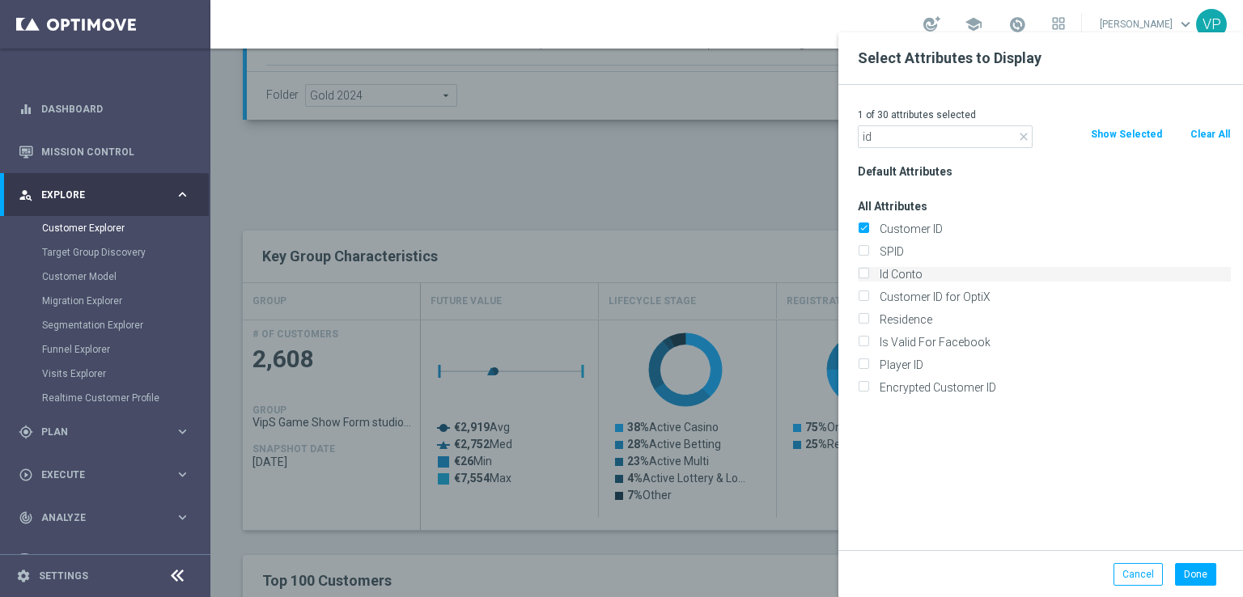
click at [900, 269] on label "Id Conto" at bounding box center [1052, 274] width 357 height 15
click at [868, 271] on input "Id Conto" at bounding box center [863, 276] width 11 height 11
checkbox input "true"
click at [1187, 577] on button "Done" at bounding box center [1195, 574] width 41 height 23
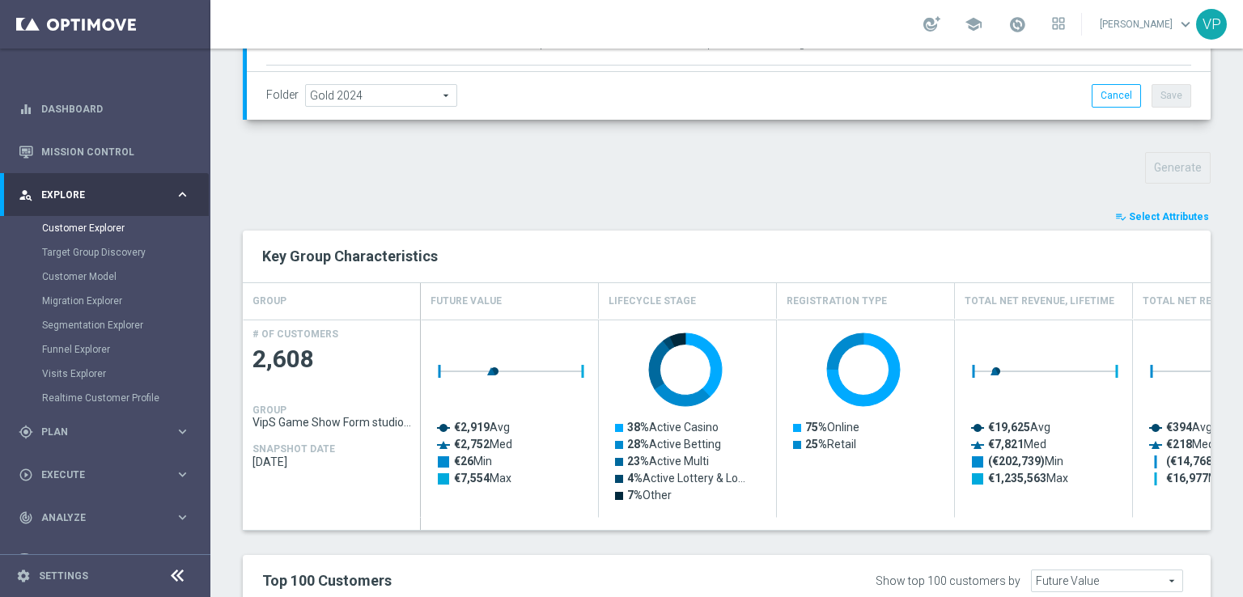
type input "Search"
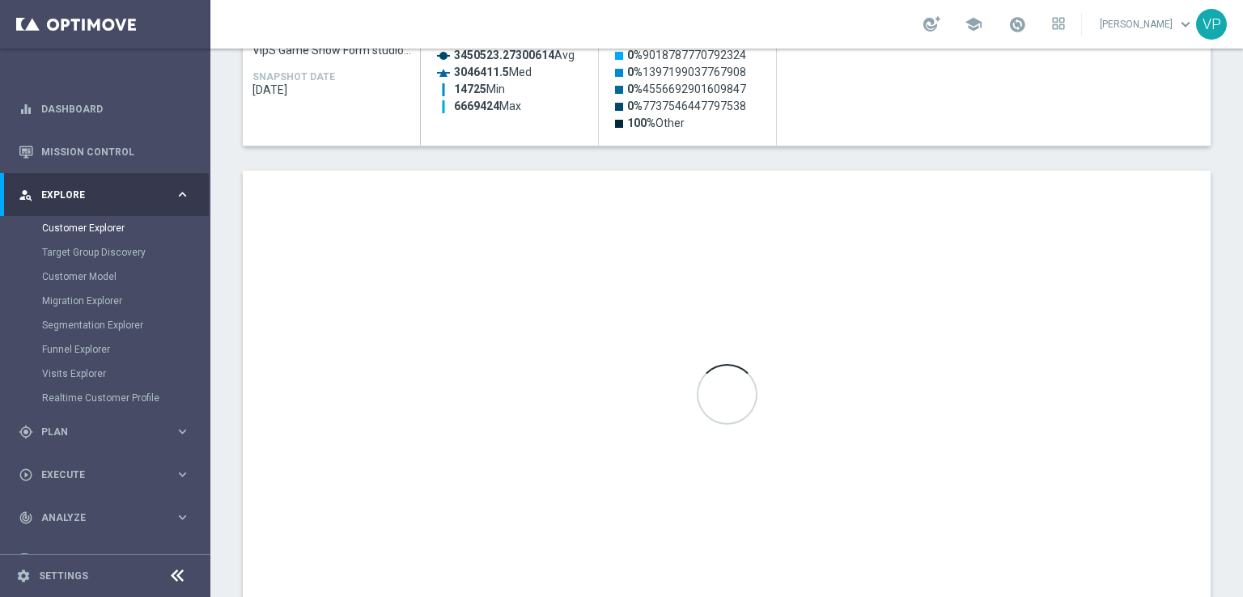
scroll to position [914, 0]
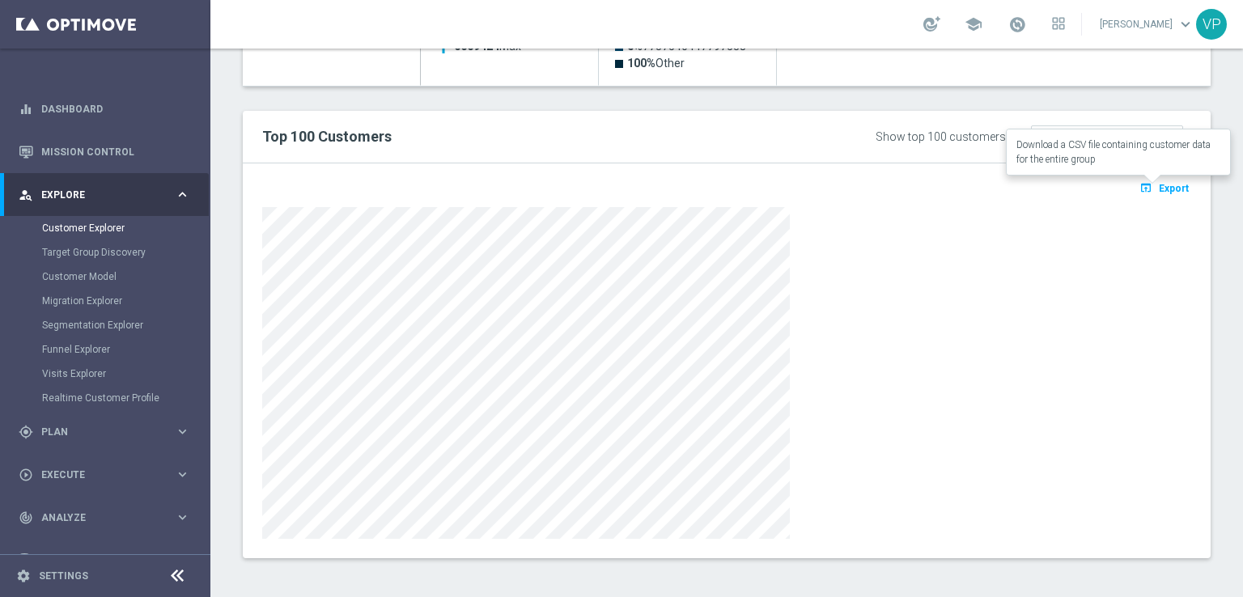
click at [1159, 184] on span "Export" at bounding box center [1174, 188] width 30 height 11
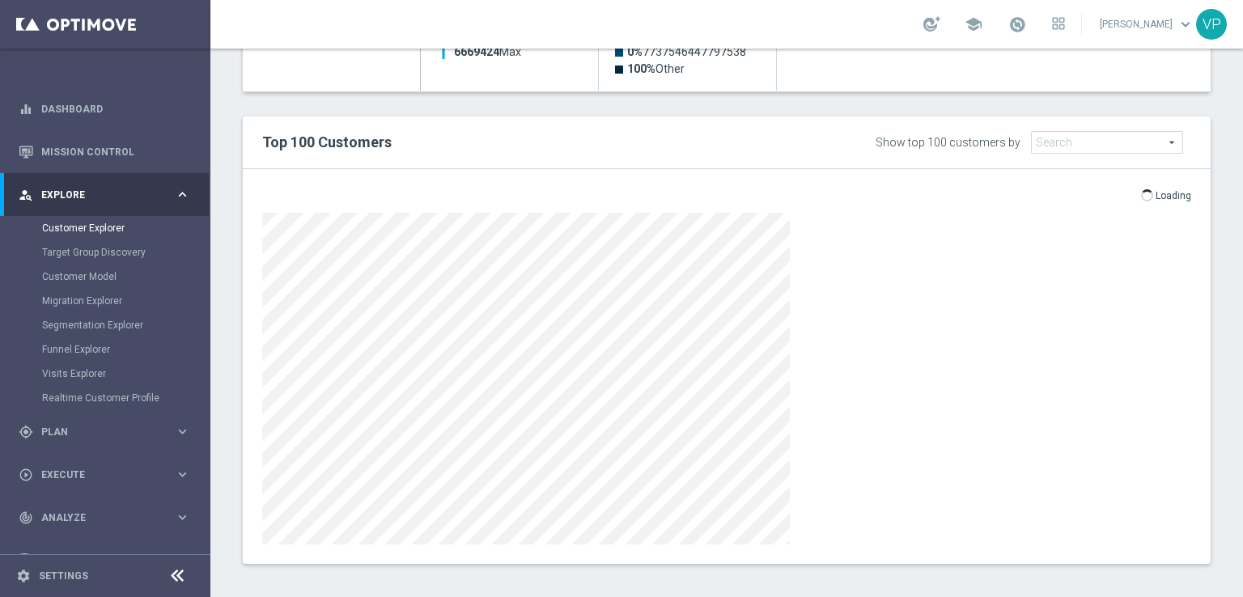
scroll to position [914, 0]
